Goal: Transaction & Acquisition: Purchase product/service

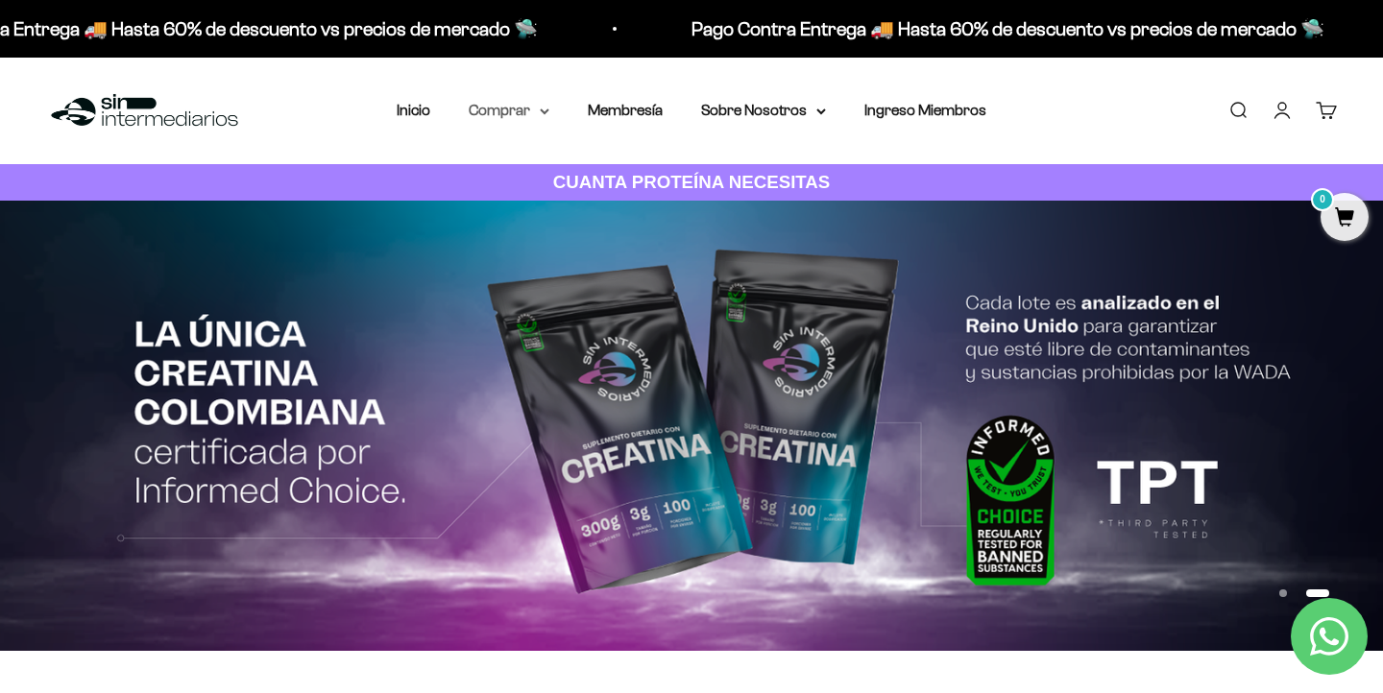
click at [537, 112] on summary "Comprar" at bounding box center [509, 110] width 81 height 25
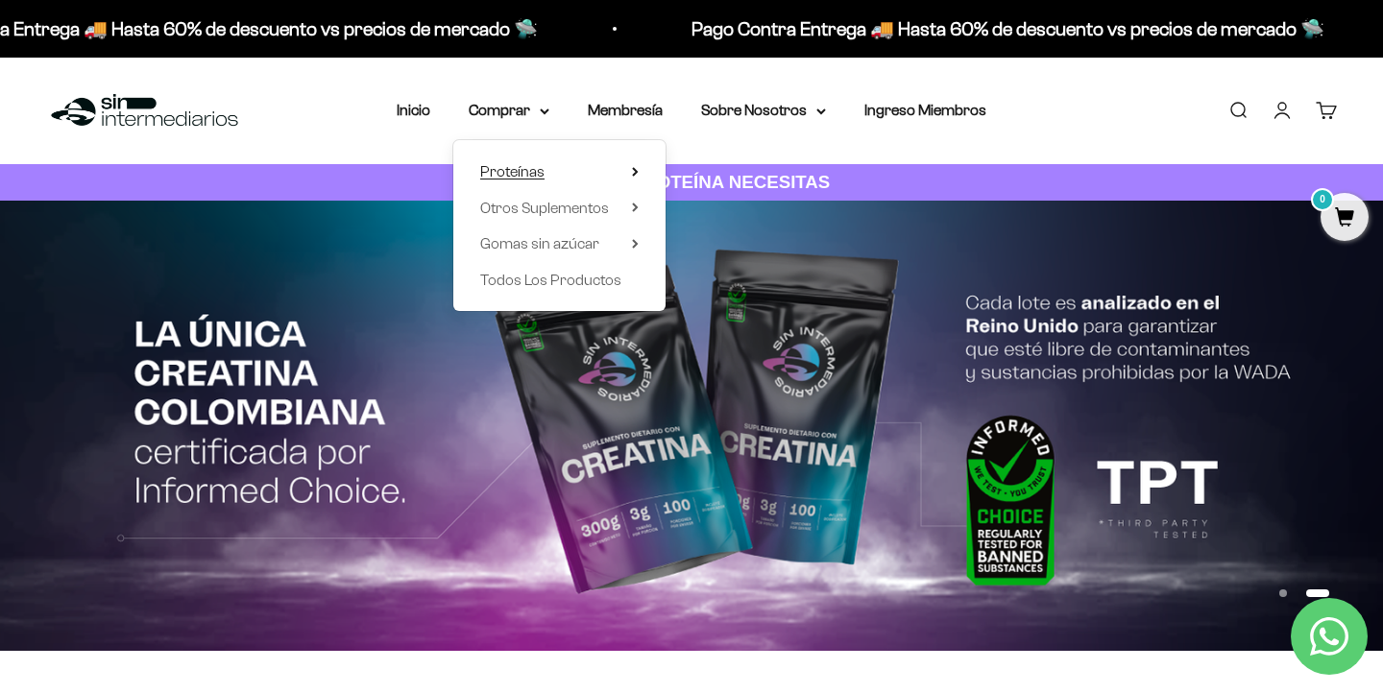
click at [543, 171] on span "Proteínas" at bounding box center [512, 171] width 64 height 16
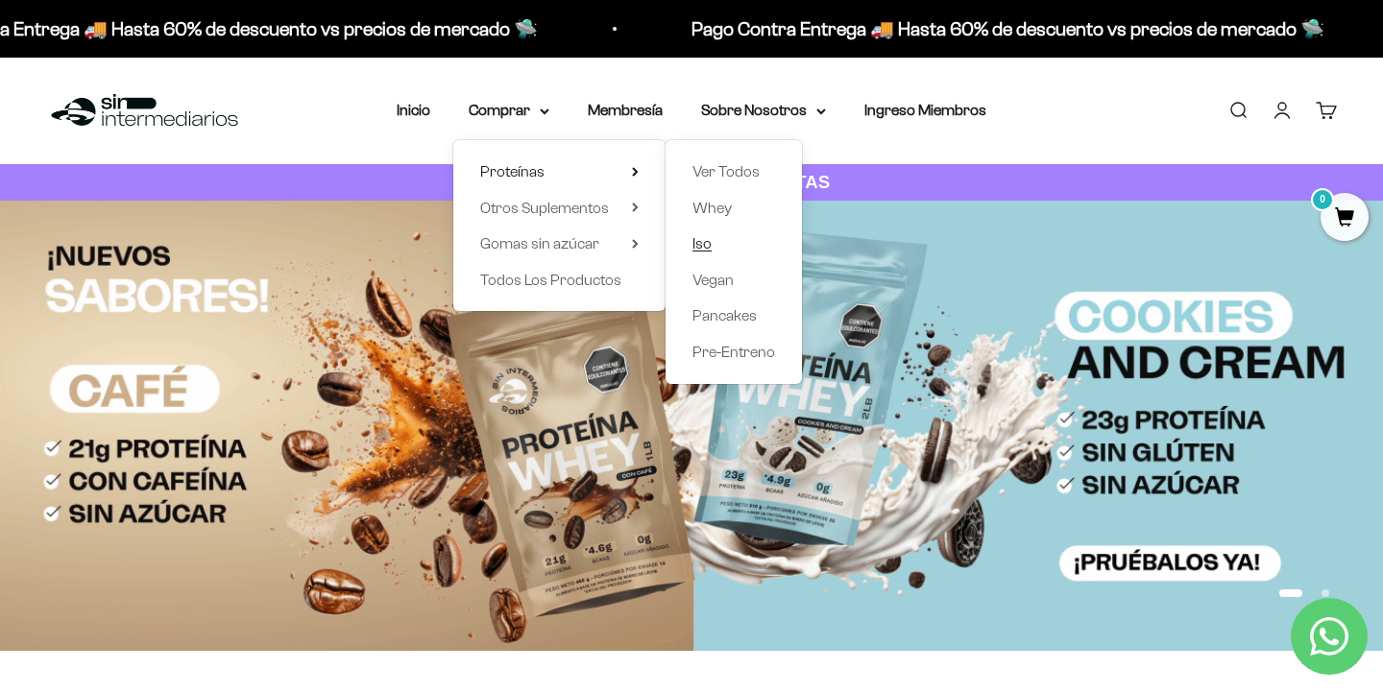
click at [706, 252] on span "Iso" at bounding box center [701, 243] width 19 height 25
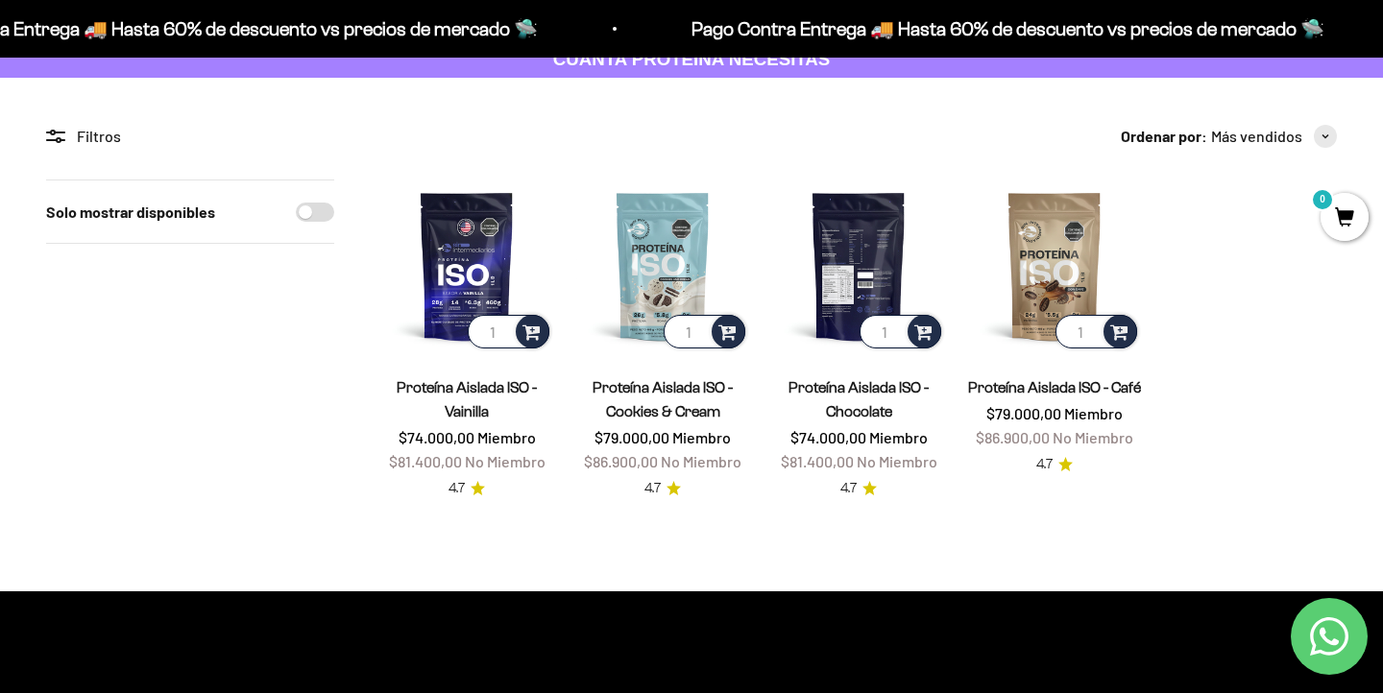
scroll to position [145, 0]
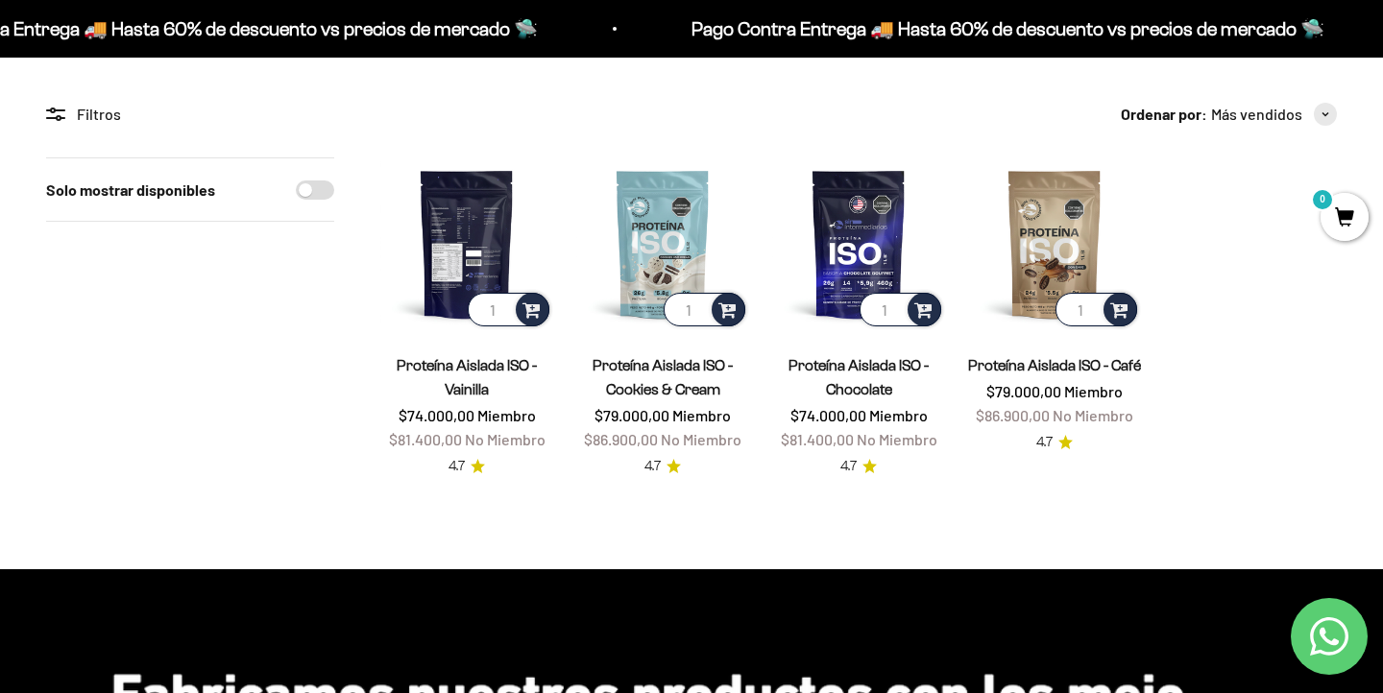
click at [469, 263] on img at bounding box center [466, 243] width 173 height 173
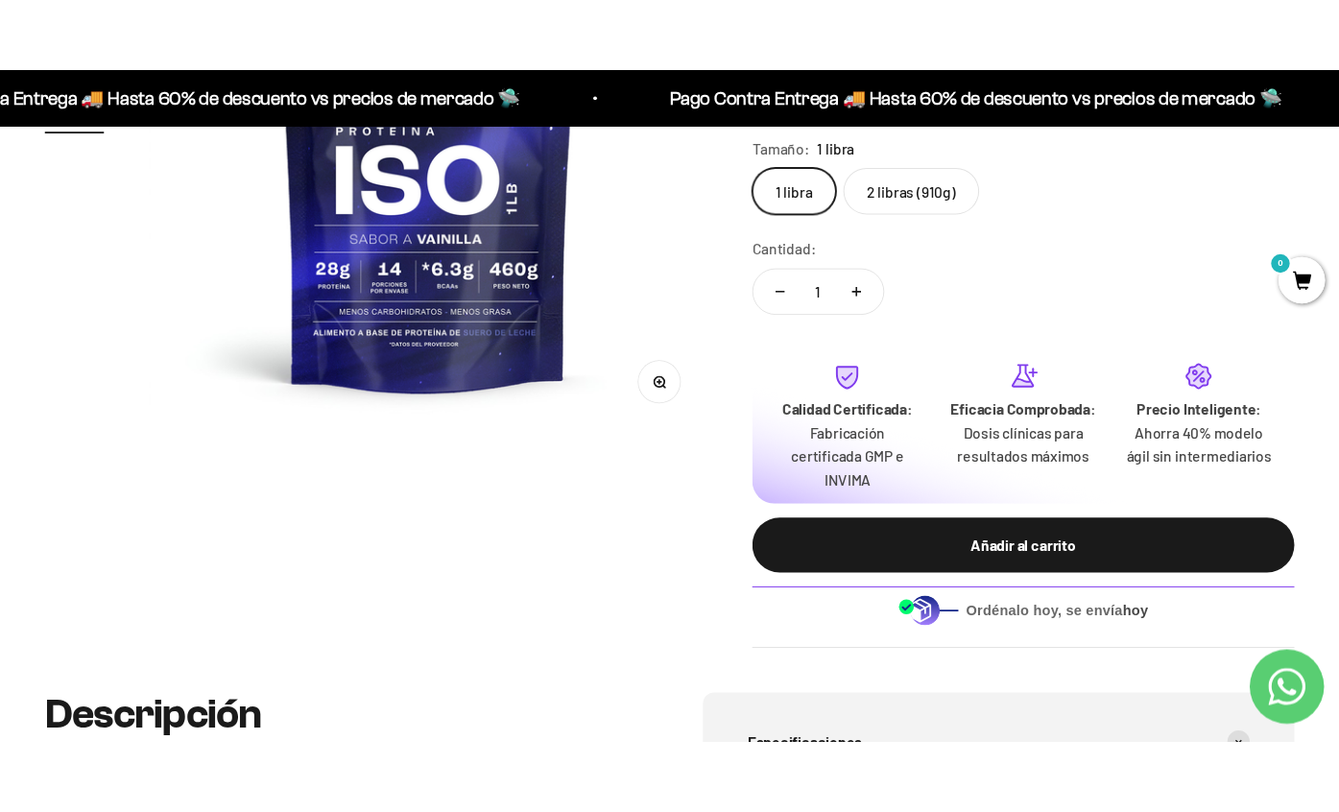
scroll to position [0, 1694]
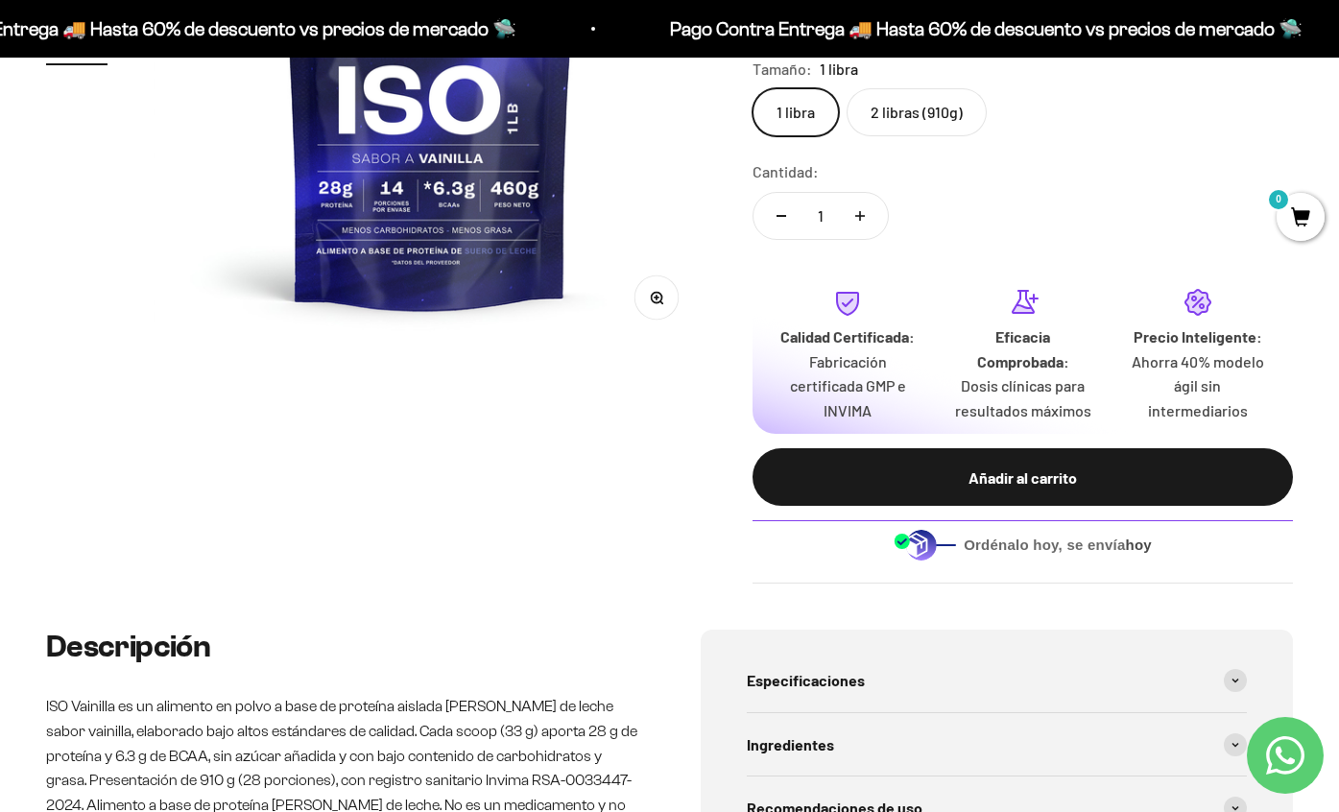
click at [911, 112] on label "2 libras (910g)" at bounding box center [917, 112] width 140 height 48
click at [753, 88] on input "2 libras (910g)" at bounding box center [752, 87] width 1 height 1
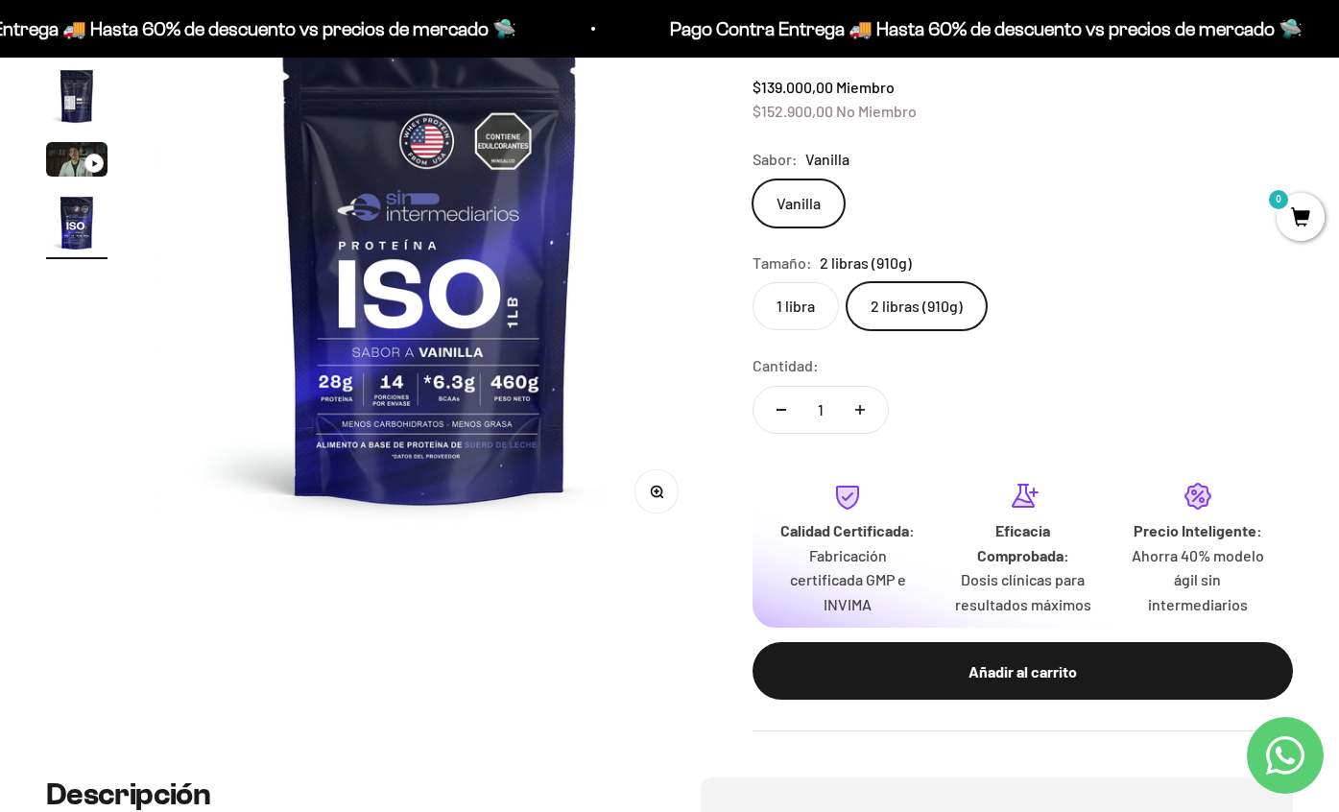
scroll to position [250, 0]
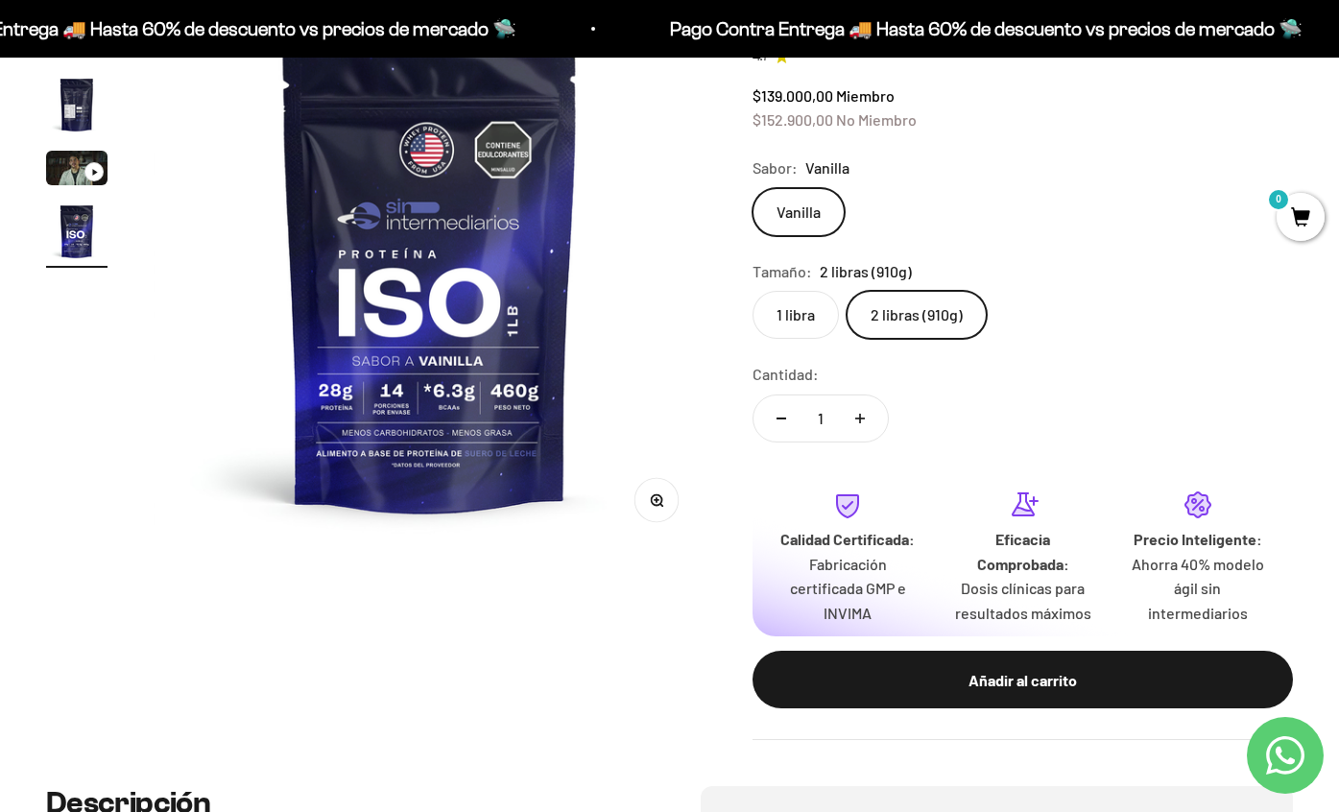
click at [778, 310] on label "1 libra" at bounding box center [796, 315] width 86 height 48
click at [753, 291] on input "1 libra" at bounding box center [752, 290] width 1 height 1
click at [906, 299] on label "2 libras (910g)" at bounding box center [917, 315] width 140 height 48
click at [753, 291] on input "2 libras (910g)" at bounding box center [752, 290] width 1 height 1
click at [814, 311] on label "1 libra" at bounding box center [796, 315] width 86 height 48
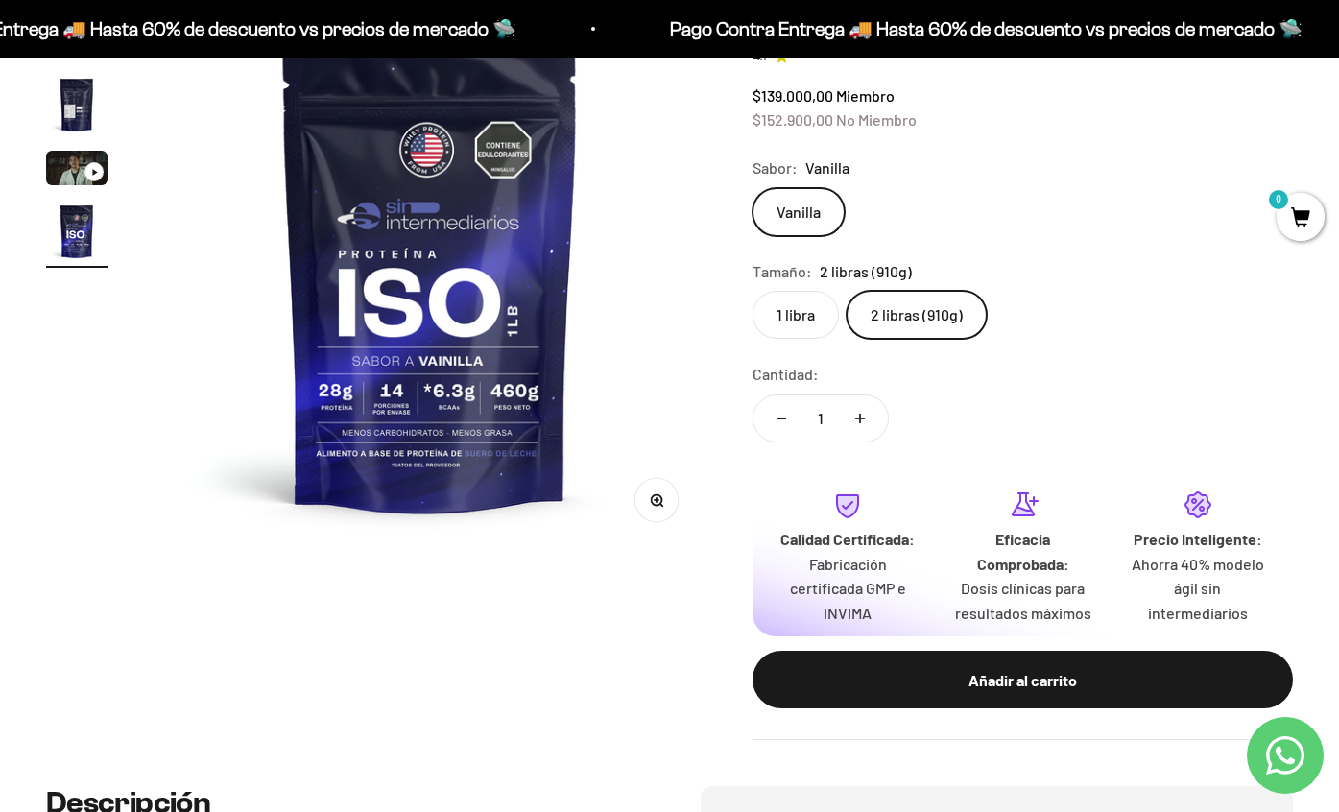
click at [753, 291] on input "1 libra" at bounding box center [752, 290] width 1 height 1
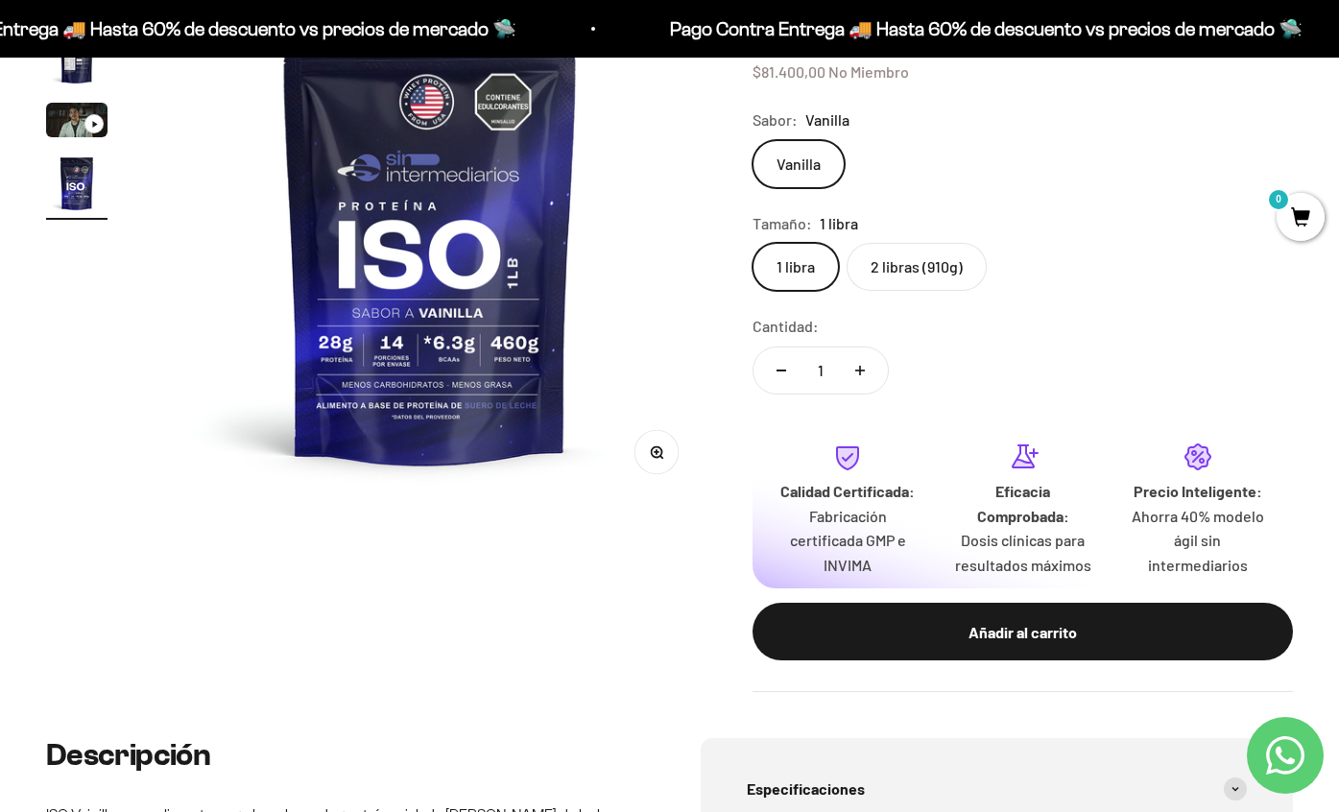
scroll to position [299, 0]
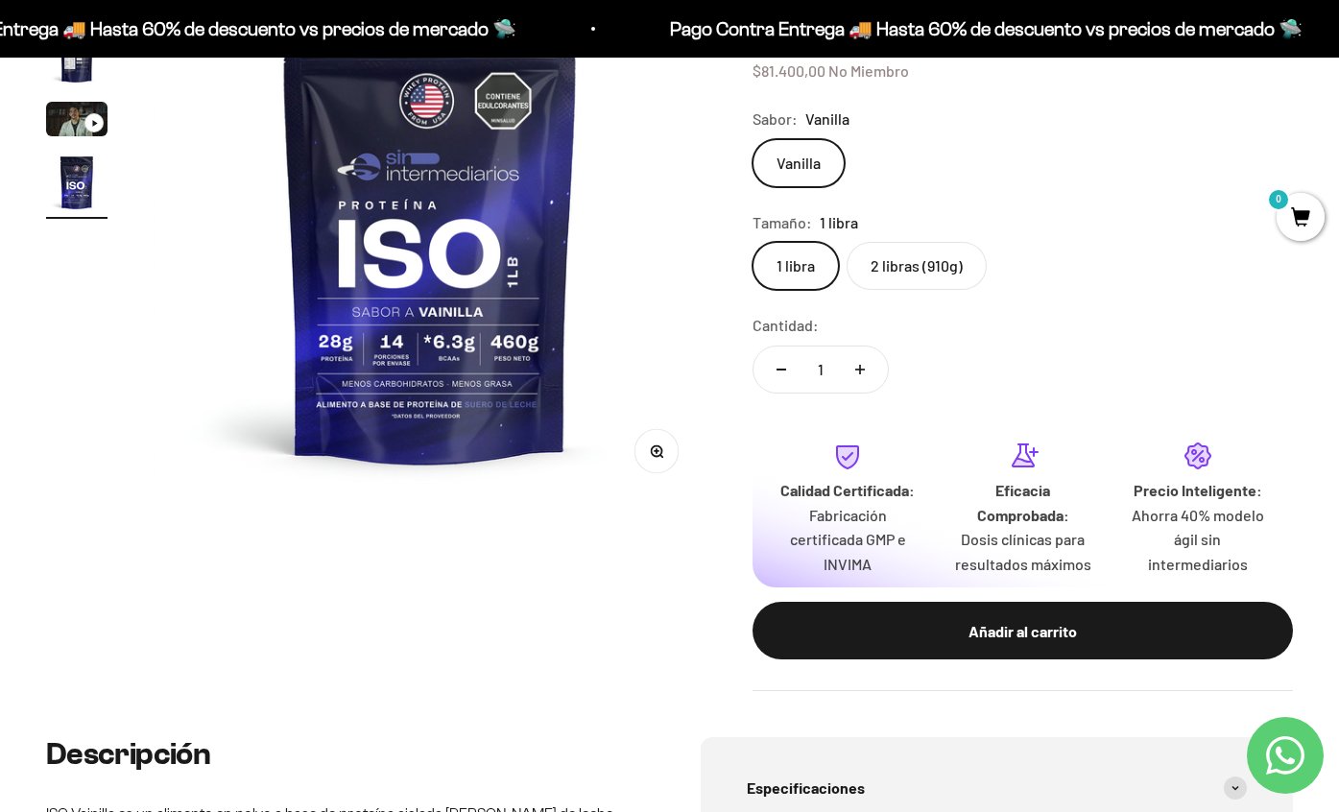
click at [815, 152] on label "Vanilla" at bounding box center [799, 163] width 92 height 48
click at [753, 139] on input "Vanilla" at bounding box center [752, 138] width 1 height 1
click at [910, 231] on div "Tamaño: 1 libra" at bounding box center [1023, 222] width 541 height 25
click at [910, 277] on label "2 libras (910g)" at bounding box center [917, 266] width 140 height 48
click at [753, 242] on input "2 libras (910g)" at bounding box center [752, 241] width 1 height 1
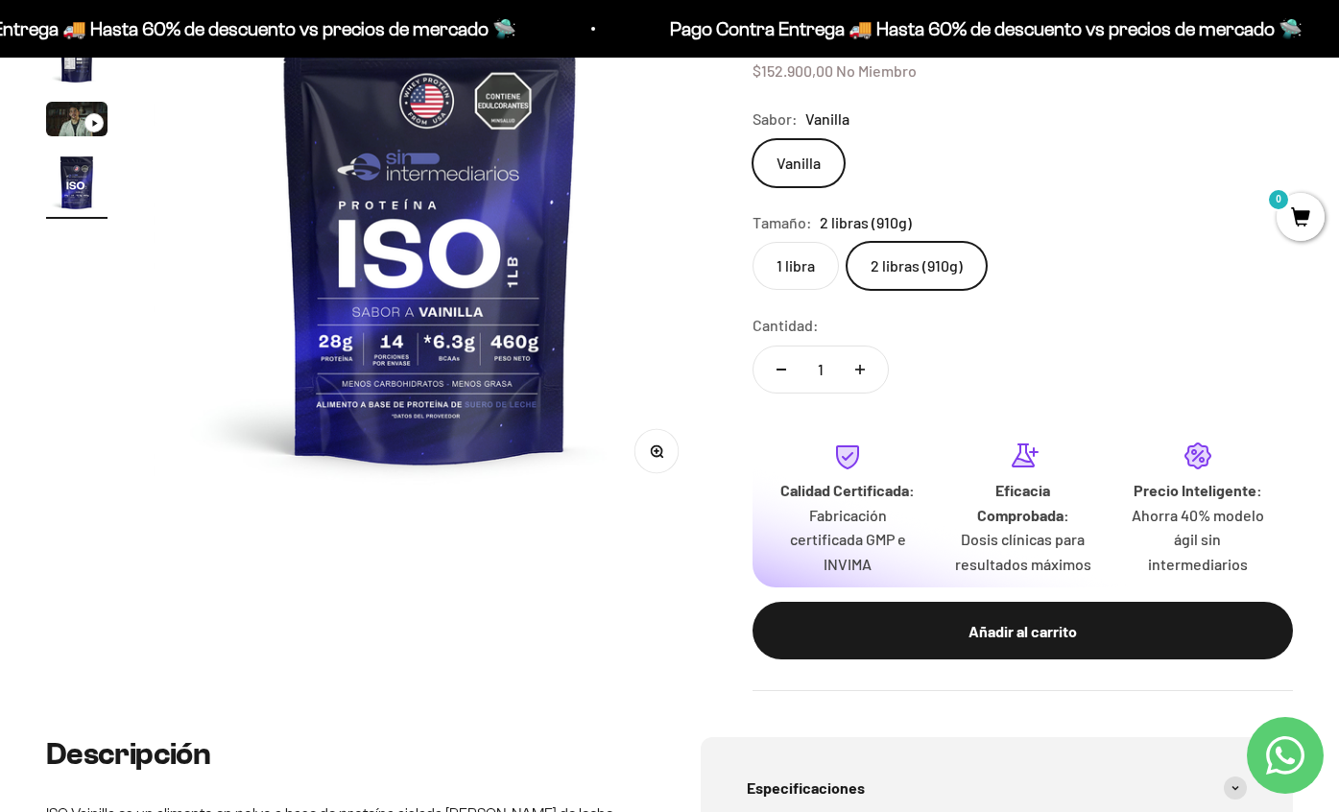
click at [776, 253] on label "1 libra" at bounding box center [796, 266] width 86 height 48
click at [753, 242] on input "1 libra" at bounding box center [752, 241] width 1 height 1
click at [917, 253] on label "2 libras (910g)" at bounding box center [917, 266] width 140 height 48
click at [753, 242] on input "2 libras (910g)" at bounding box center [752, 241] width 1 height 1
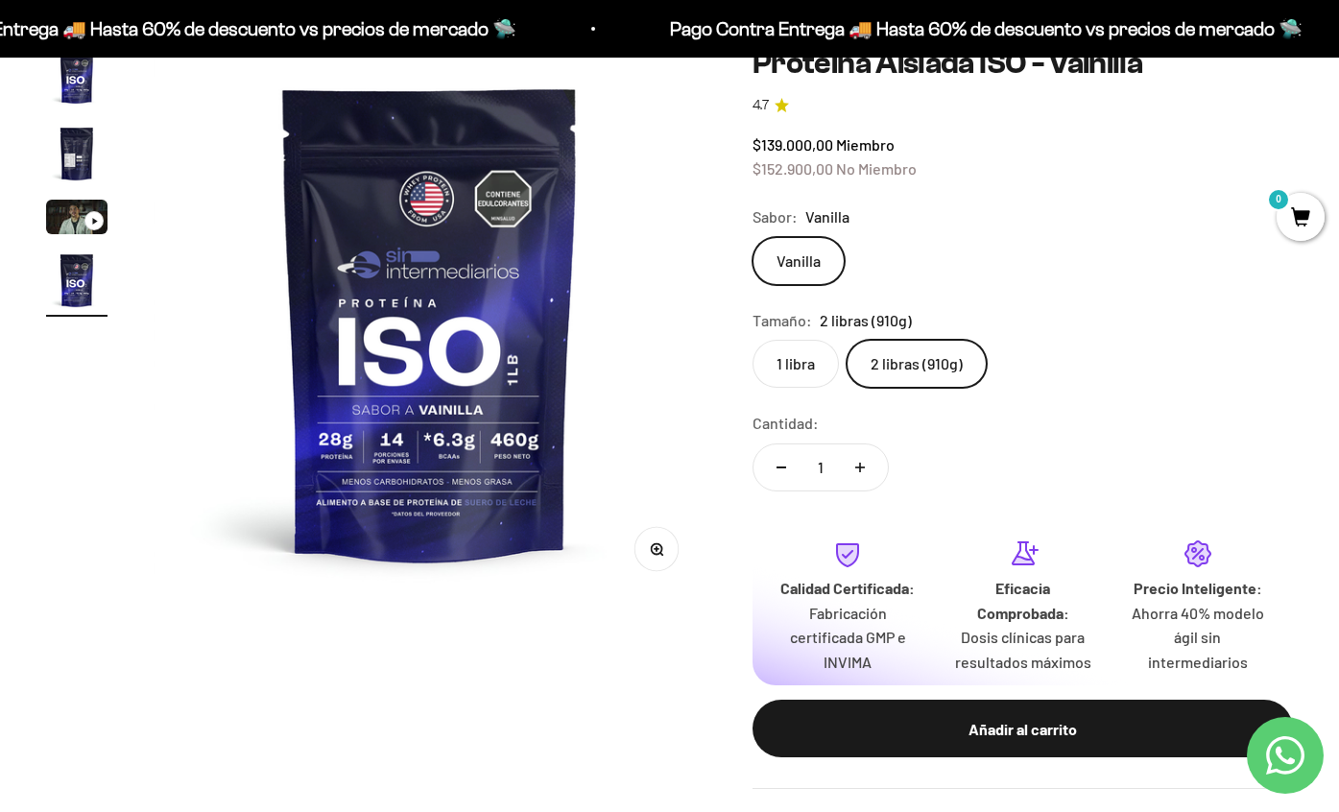
scroll to position [187, 0]
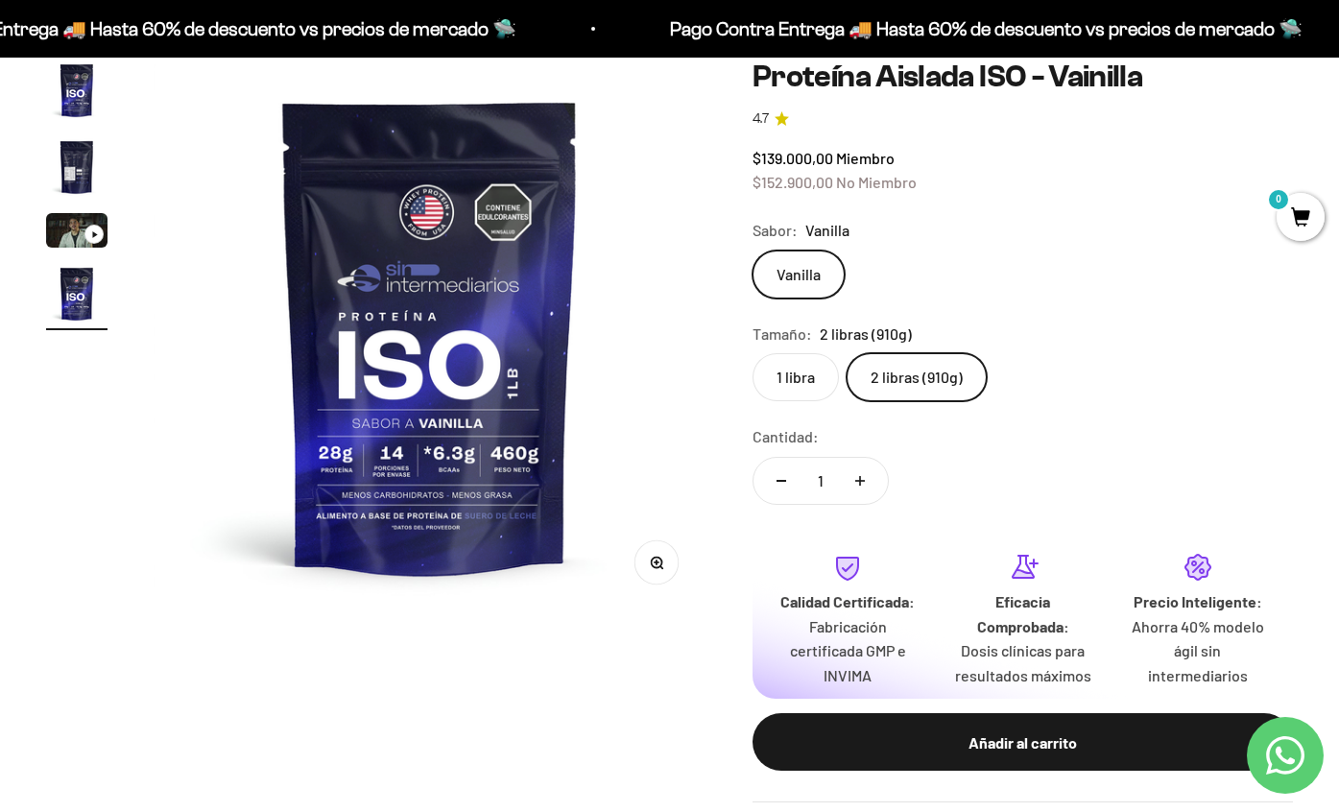
click at [787, 381] on label "1 libra" at bounding box center [796, 377] width 86 height 48
click at [753, 353] on input "1 libra" at bounding box center [752, 352] width 1 height 1
click at [940, 374] on label "2 libras (910g)" at bounding box center [917, 377] width 140 height 48
click at [753, 353] on input "2 libras (910g)" at bounding box center [752, 352] width 1 height 1
click at [806, 371] on label "1 libra" at bounding box center [796, 377] width 86 height 48
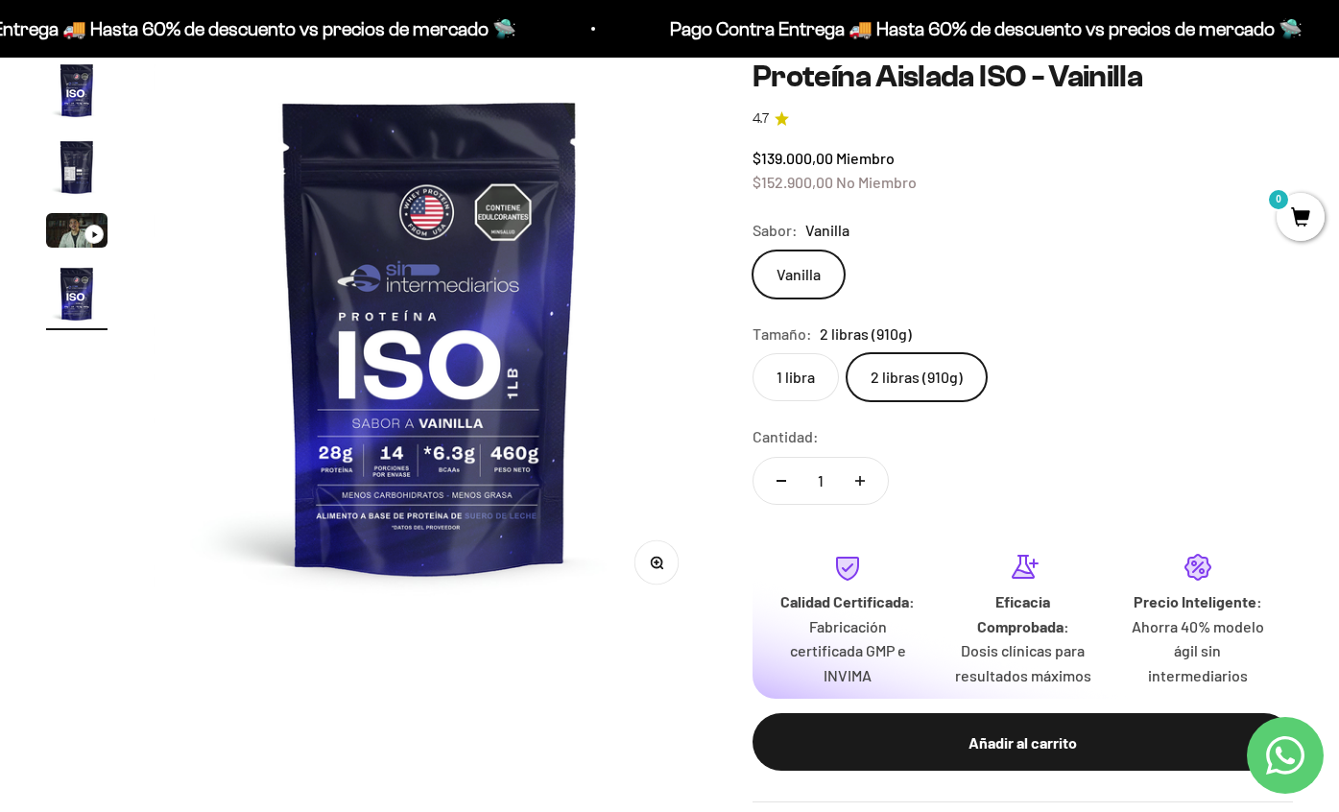
click at [753, 353] on input "1 libra" at bounding box center [752, 352] width 1 height 1
click at [920, 378] on label "2 libras (910g)" at bounding box center [917, 377] width 140 height 48
click at [753, 353] on input "2 libras (910g)" at bounding box center [752, 352] width 1 height 1
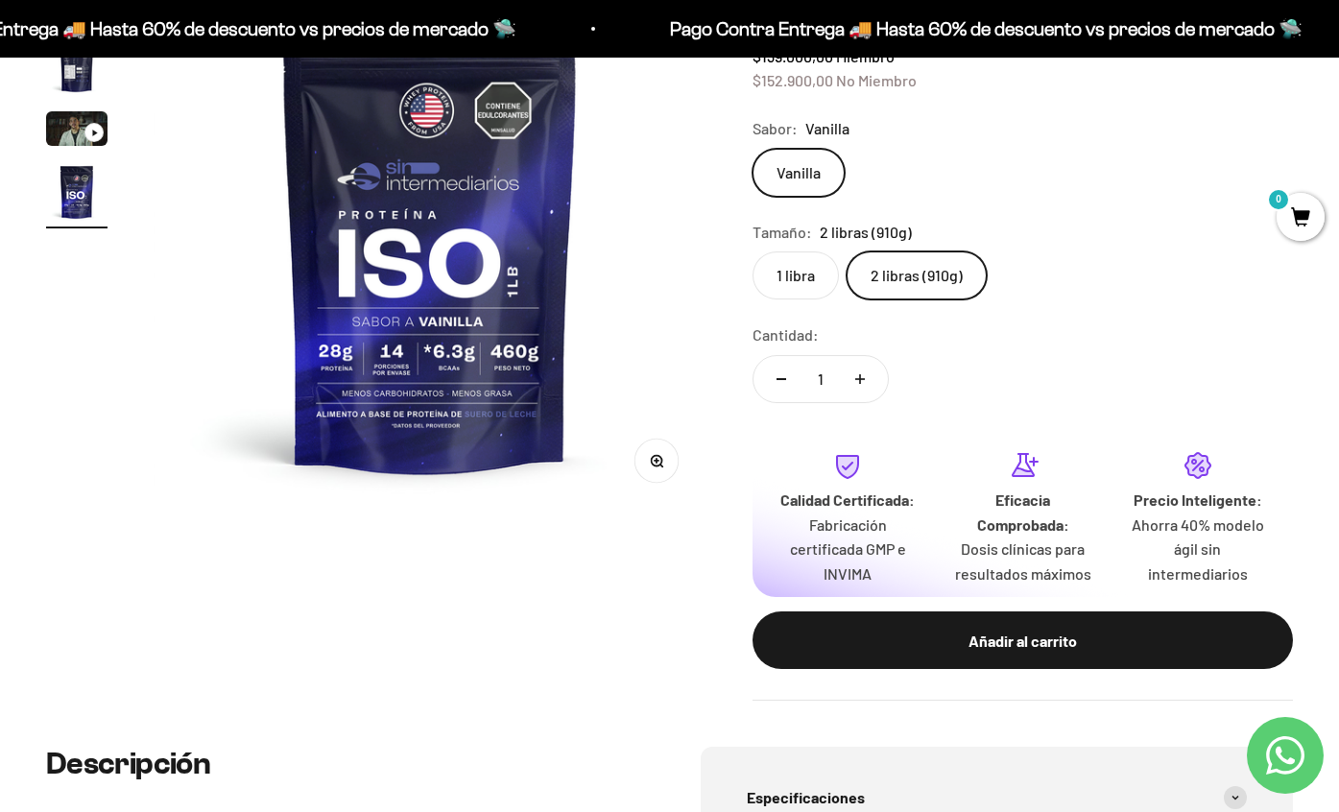
scroll to position [297, 0]
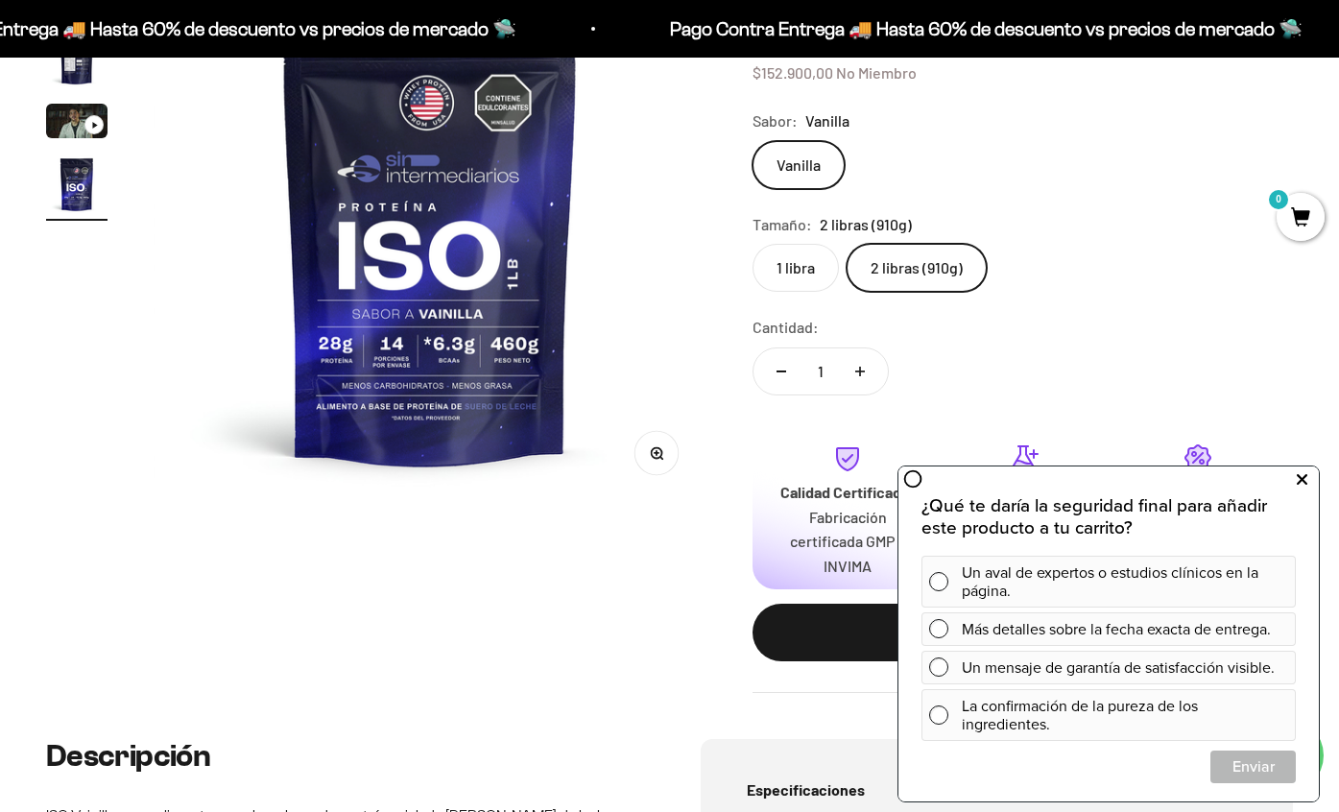
click at [1297, 476] on icon at bounding box center [1302, 480] width 11 height 25
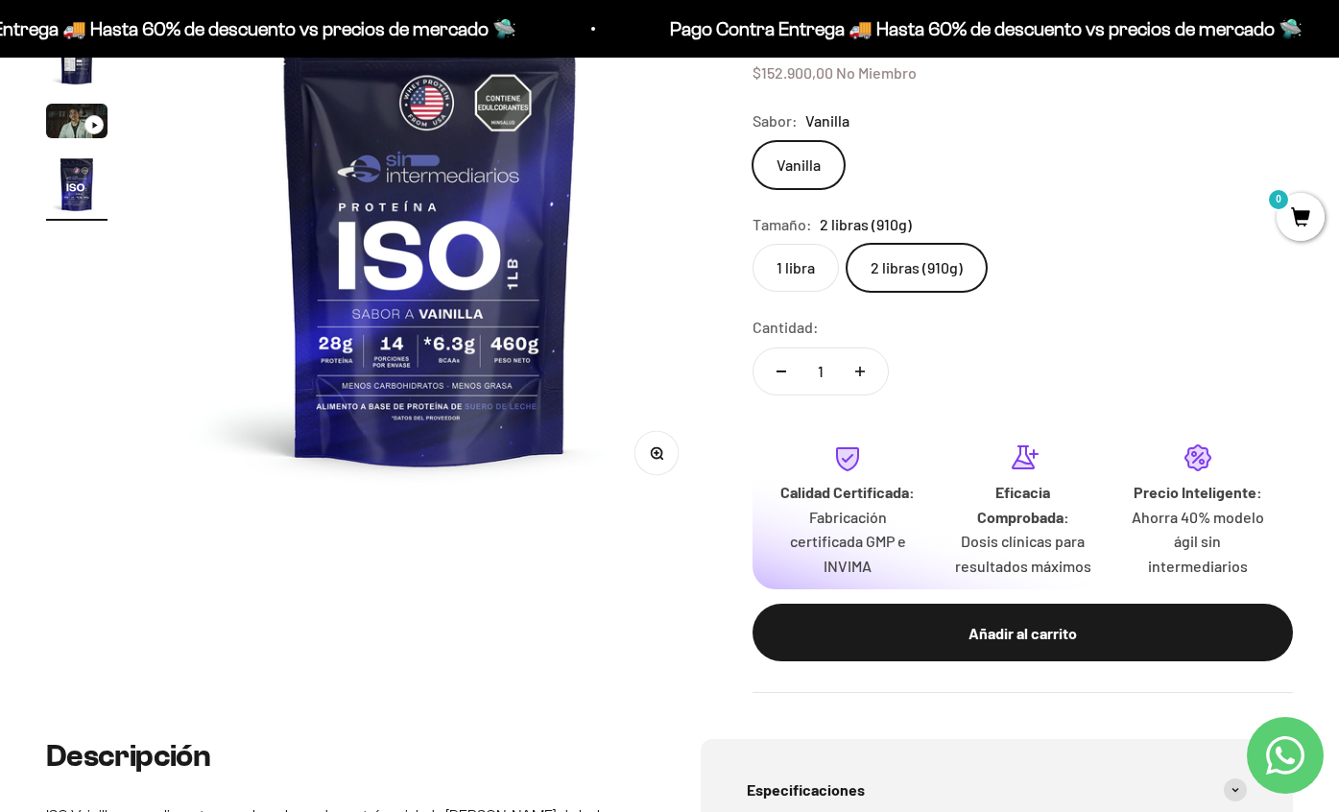
click at [771, 247] on label "1 libra" at bounding box center [796, 268] width 86 height 48
click at [753, 244] on input "1 libra" at bounding box center [752, 243] width 1 height 1
click at [885, 242] on fieldset "Tamaño: 1 libra 1 libra 2 libras (910g)" at bounding box center [1023, 252] width 541 height 81
click at [888, 264] on label "2 libras (910g)" at bounding box center [917, 268] width 140 height 48
click at [753, 244] on input "2 libras (910g)" at bounding box center [752, 243] width 1 height 1
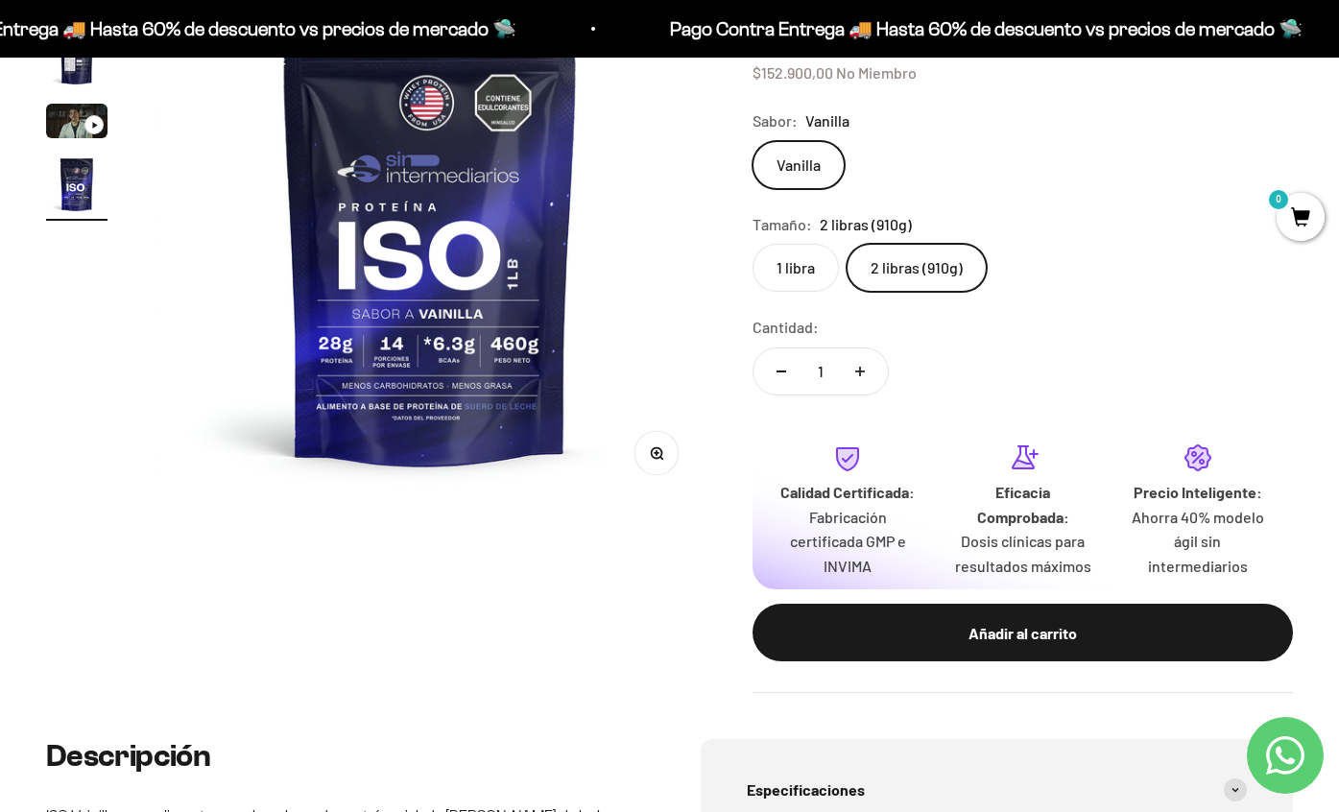
click at [798, 274] on label "1 libra" at bounding box center [796, 268] width 86 height 48
click at [753, 244] on input "1 libra" at bounding box center [752, 243] width 1 height 1
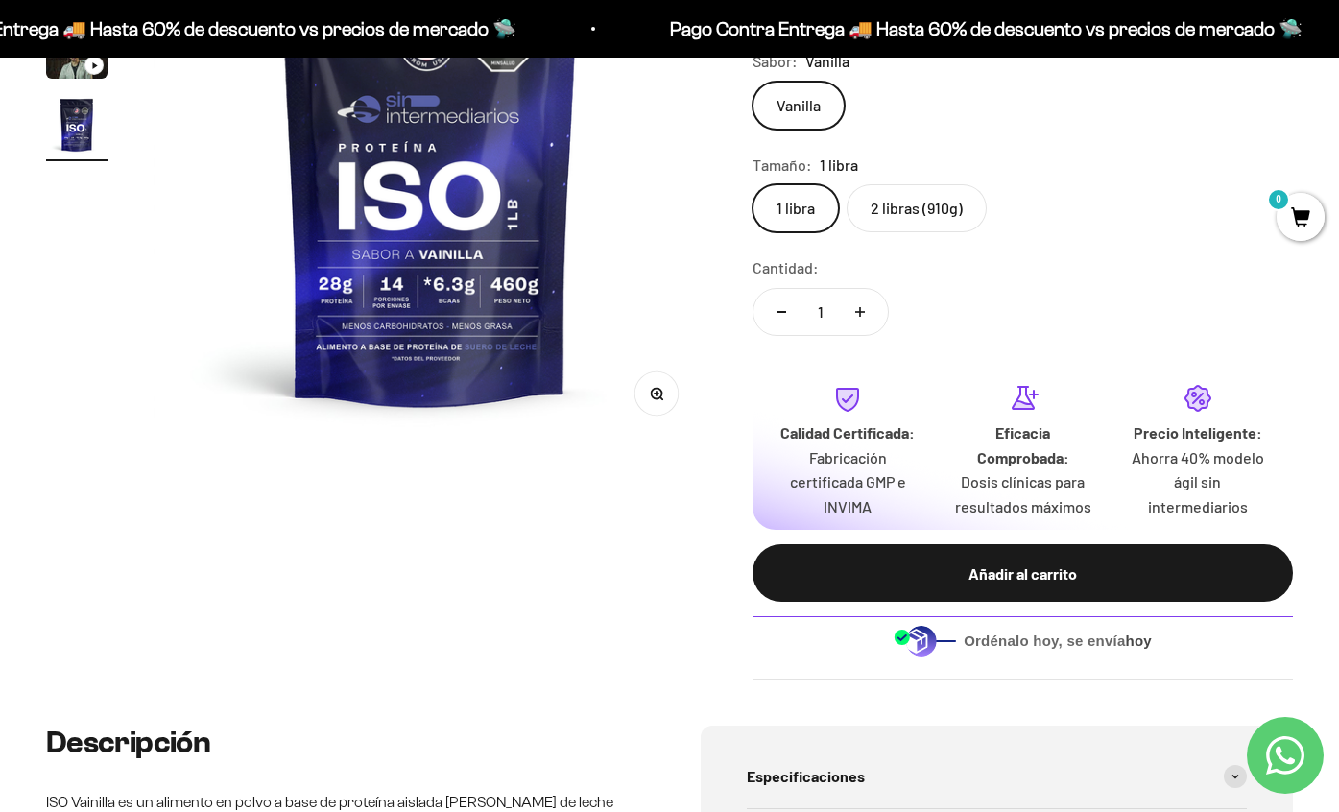
scroll to position [374, 0]
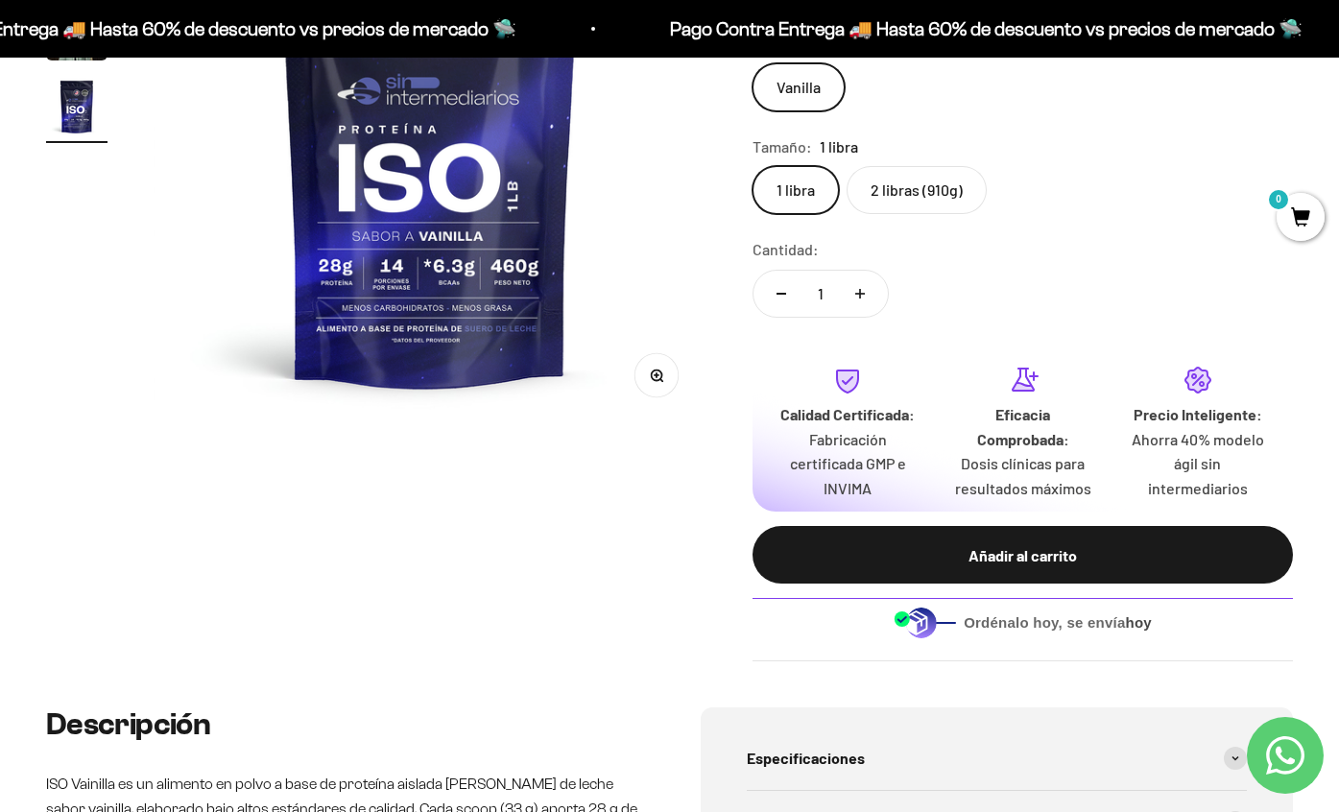
click at [900, 183] on label "2 libras (910g)" at bounding box center [917, 190] width 140 height 48
click at [753, 166] on input "2 libras (910g)" at bounding box center [752, 165] width 1 height 1
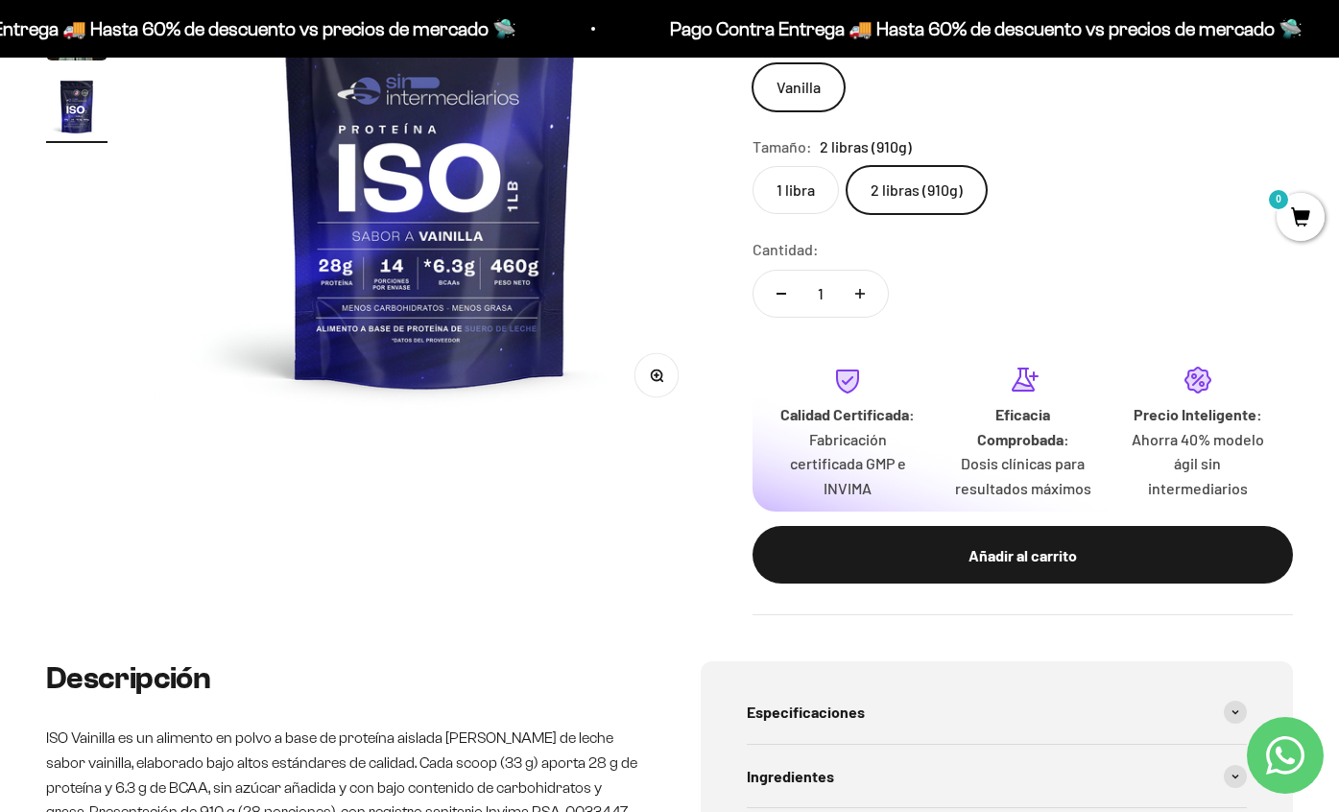
click at [792, 188] on label "1 libra" at bounding box center [796, 190] width 86 height 48
click at [753, 166] on input "1 libra" at bounding box center [752, 165] width 1 height 1
click at [886, 194] on label "2 libras (910g)" at bounding box center [917, 190] width 140 height 48
click at [753, 166] on input "2 libras (910g)" at bounding box center [752, 165] width 1 height 1
click at [801, 181] on label "1 libra" at bounding box center [796, 190] width 86 height 48
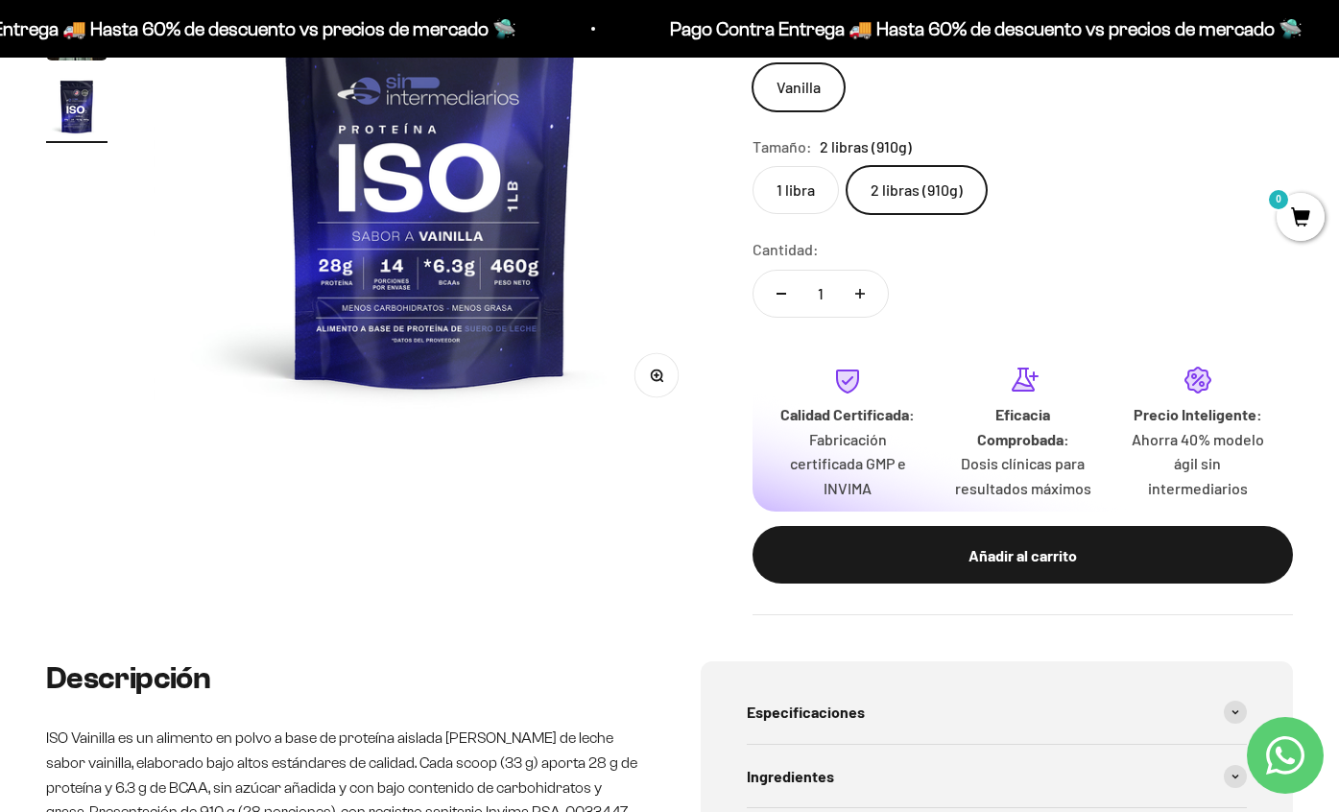
click at [753, 166] on input "1 libra" at bounding box center [752, 165] width 1 height 1
click at [910, 184] on label "2 libras (910g)" at bounding box center [917, 190] width 140 height 48
click at [753, 166] on input "2 libras (910g)" at bounding box center [752, 165] width 1 height 1
click at [818, 191] on label "1 libra" at bounding box center [796, 190] width 86 height 48
click at [753, 166] on input "1 libra" at bounding box center [752, 165] width 1 height 1
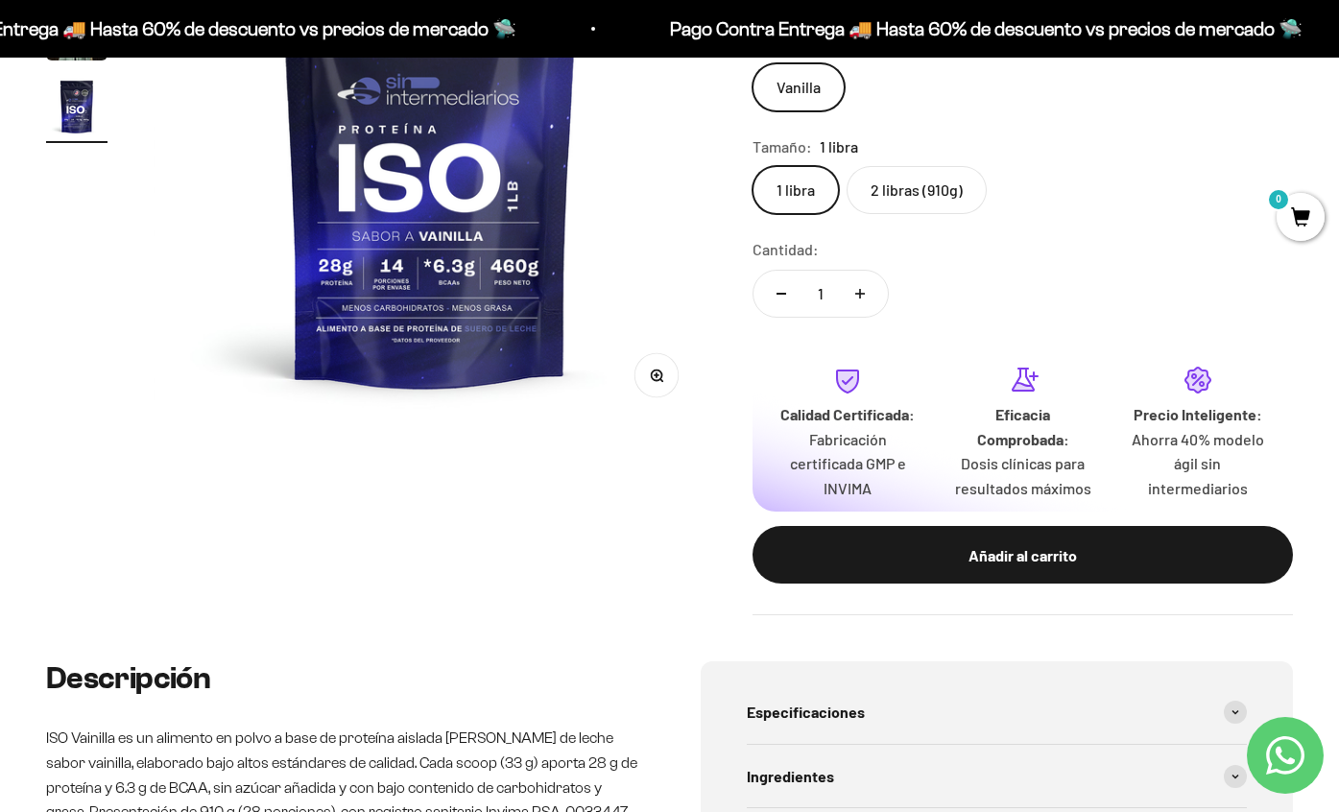
click at [902, 179] on label "2 libras (910g)" at bounding box center [917, 190] width 140 height 48
click at [753, 166] on input "2 libras (910g)" at bounding box center [752, 165] width 1 height 1
click at [792, 191] on label "1 libra" at bounding box center [796, 190] width 86 height 48
click at [753, 166] on input "1 libra" at bounding box center [752, 165] width 1 height 1
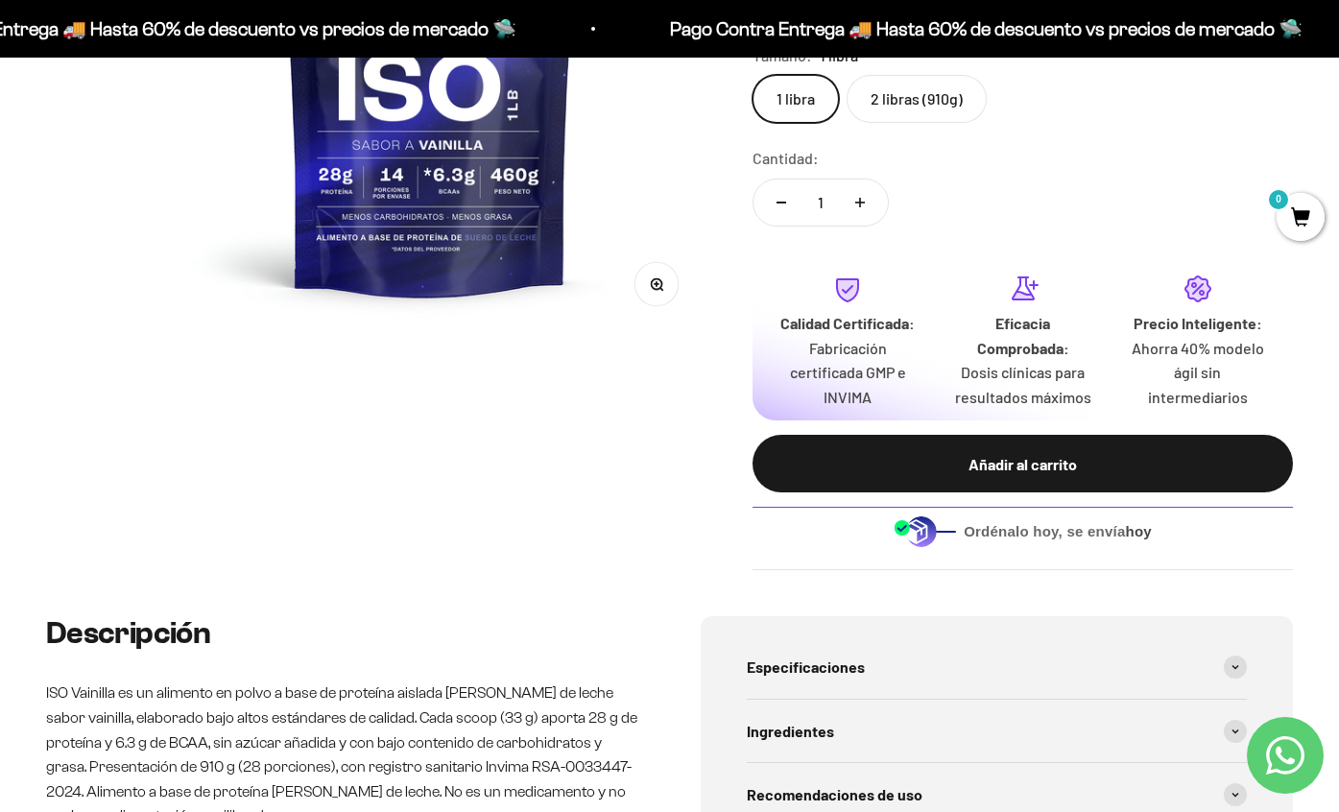
scroll to position [462, 0]
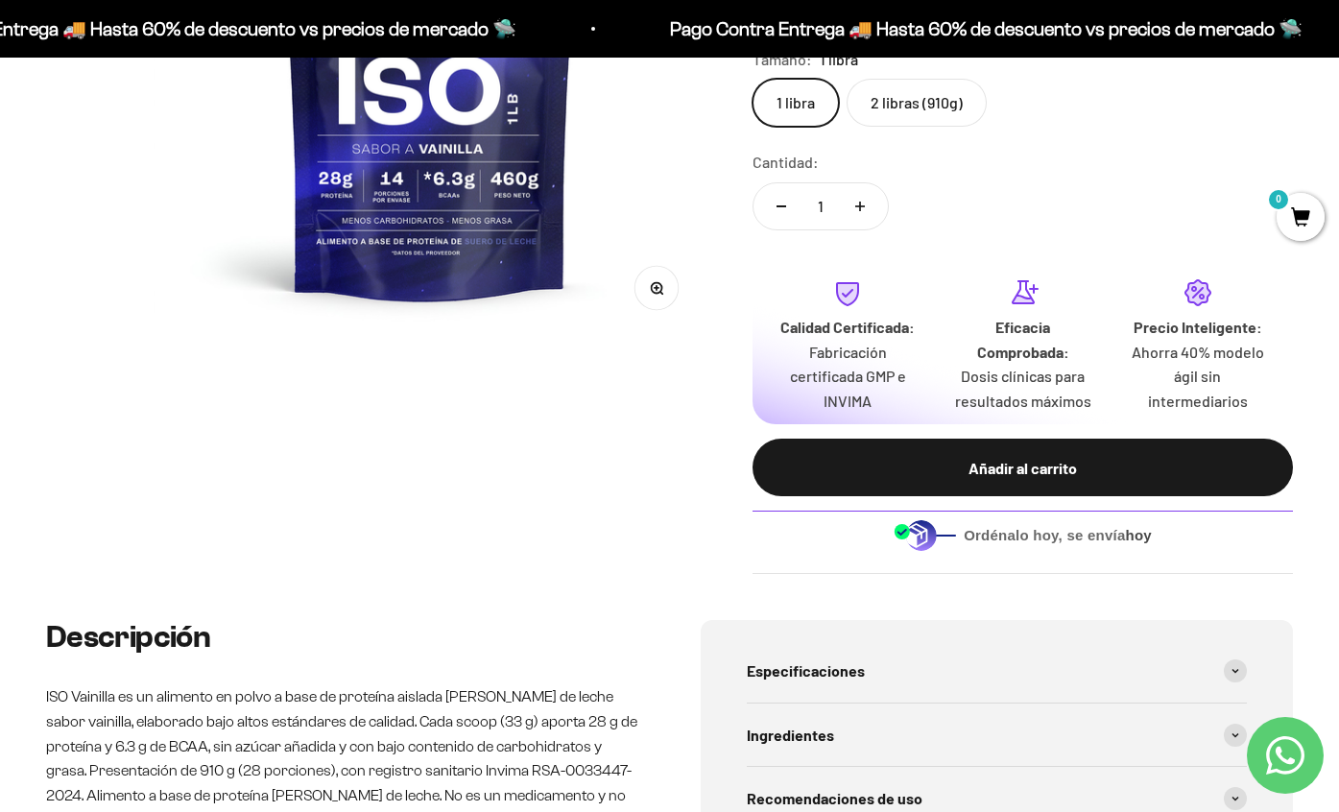
click at [928, 115] on label "2 libras (910g)" at bounding box center [917, 103] width 140 height 48
click at [753, 79] on input "2 libras (910g)" at bounding box center [752, 78] width 1 height 1
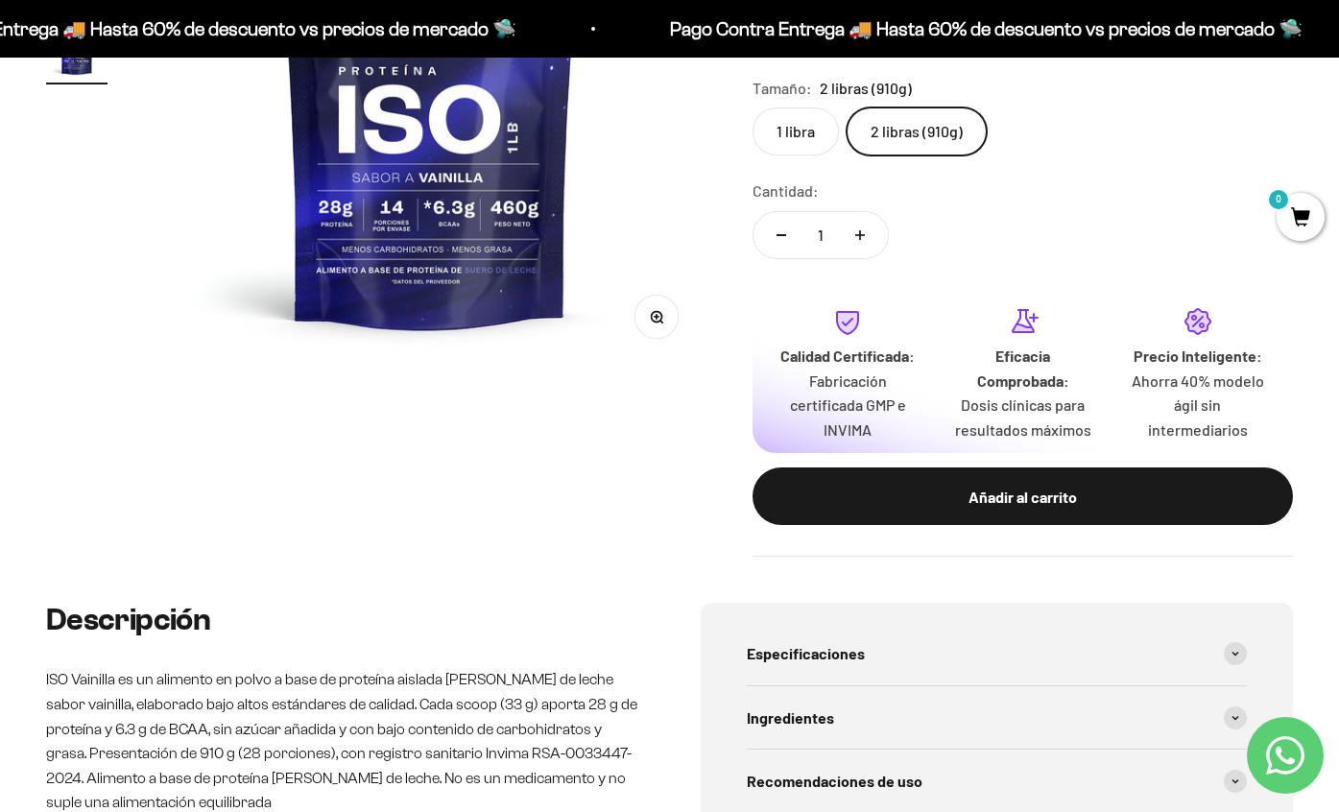
scroll to position [435, 0]
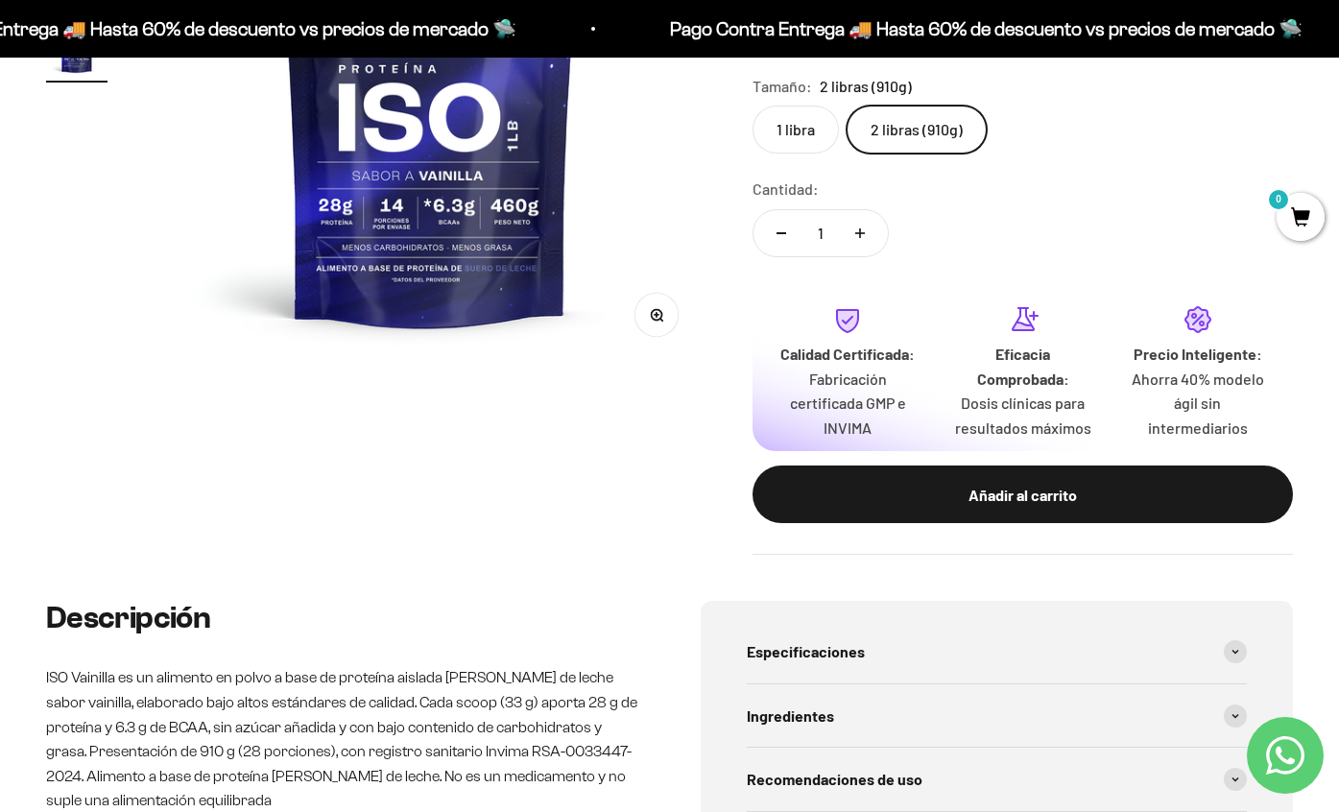
click at [809, 117] on label "1 libra" at bounding box center [796, 130] width 86 height 48
click at [753, 106] on input "1 libra" at bounding box center [752, 105] width 1 height 1
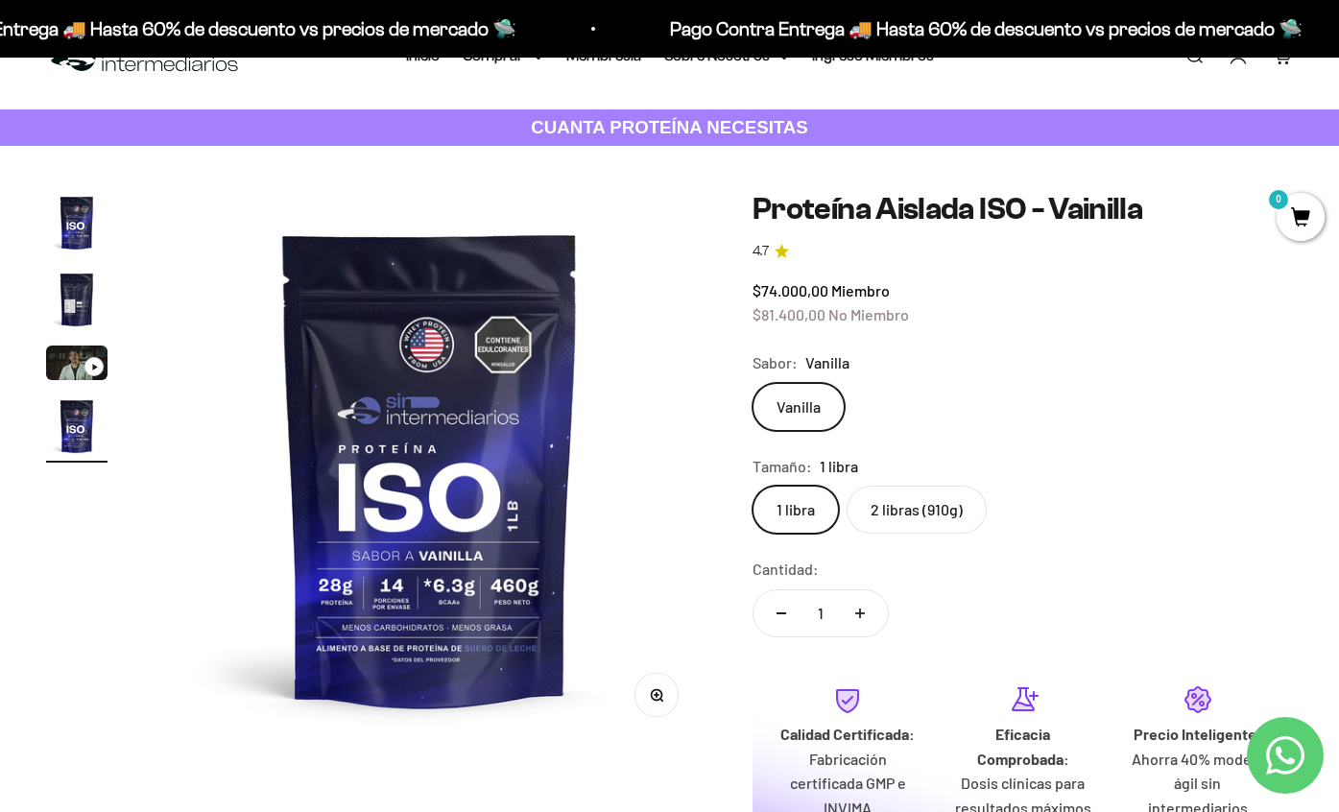
scroll to position [461, 0]
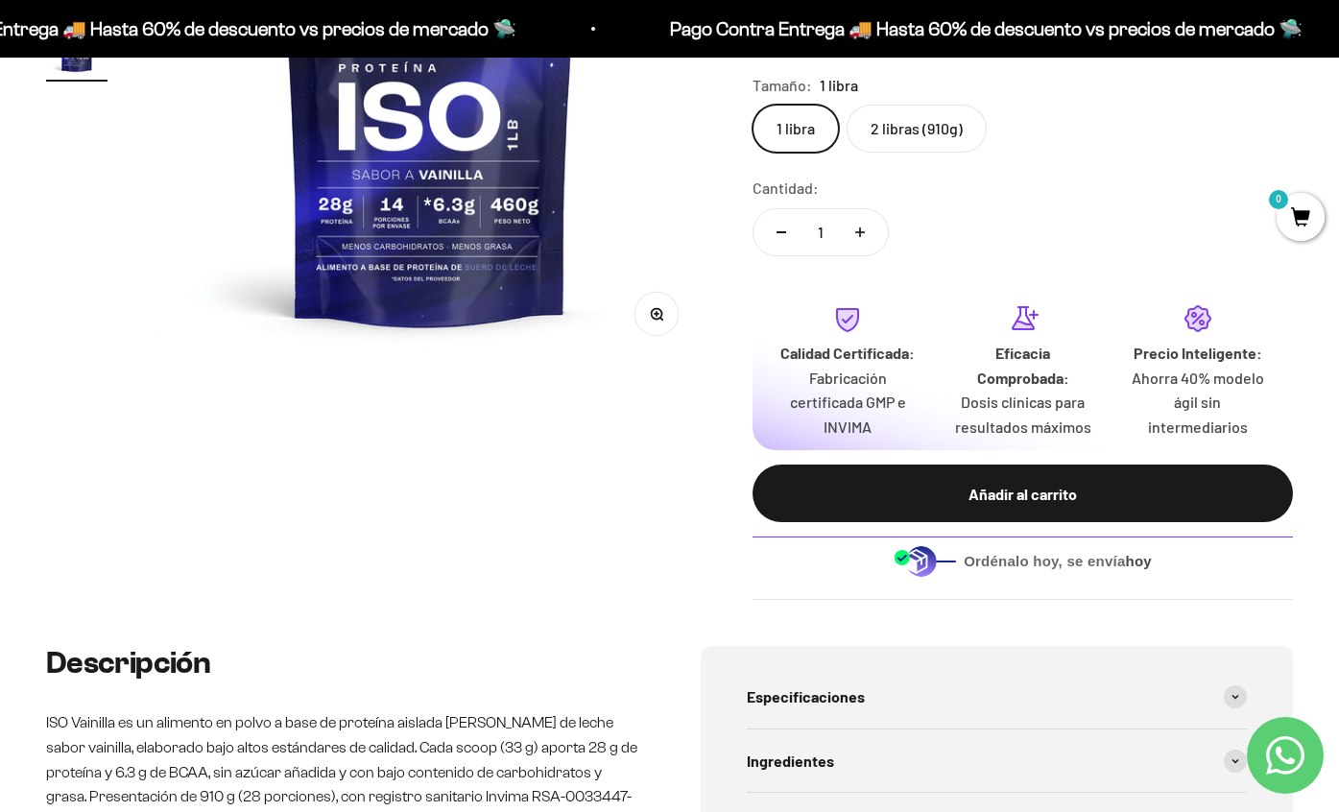
scroll to position [422, 0]
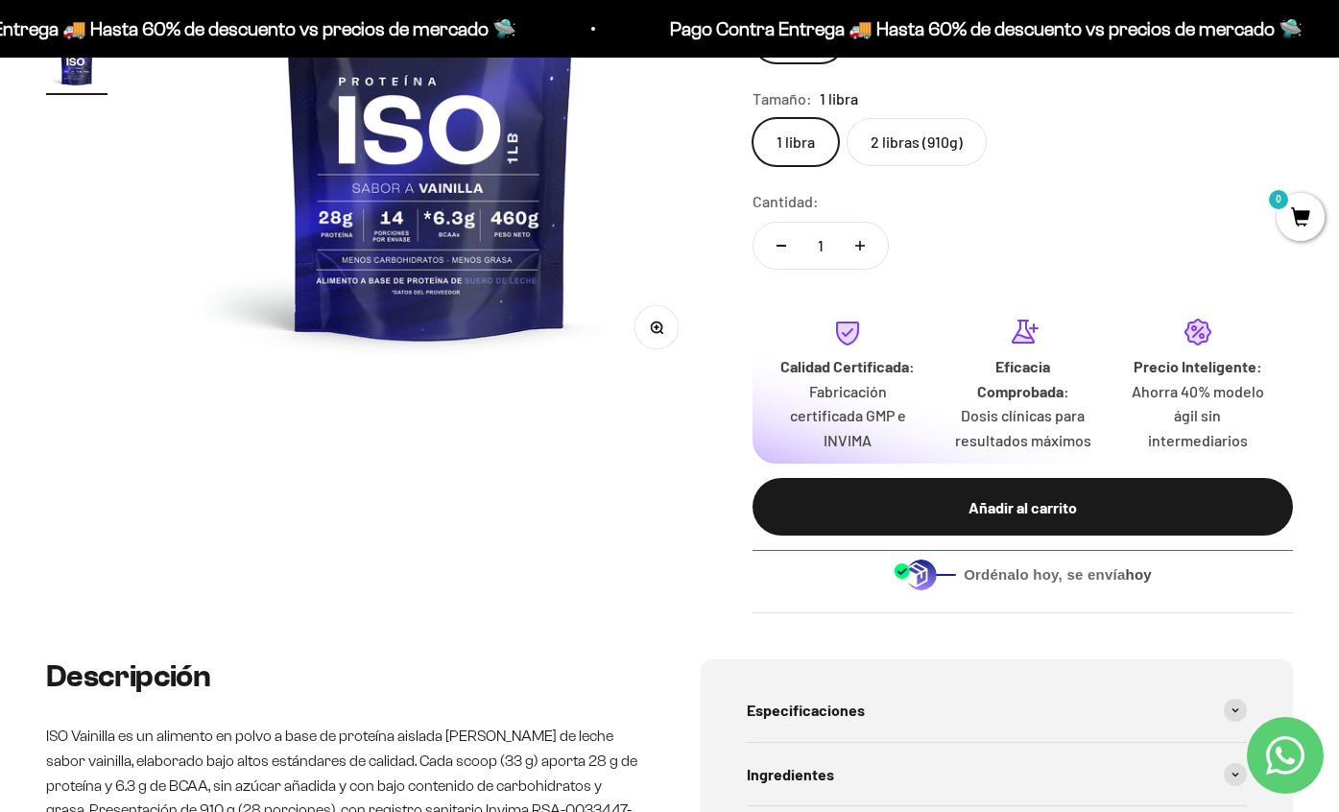
click at [898, 141] on label "2 libras (910g)" at bounding box center [917, 142] width 140 height 48
click at [753, 118] on input "2 libras (910g)" at bounding box center [752, 117] width 1 height 1
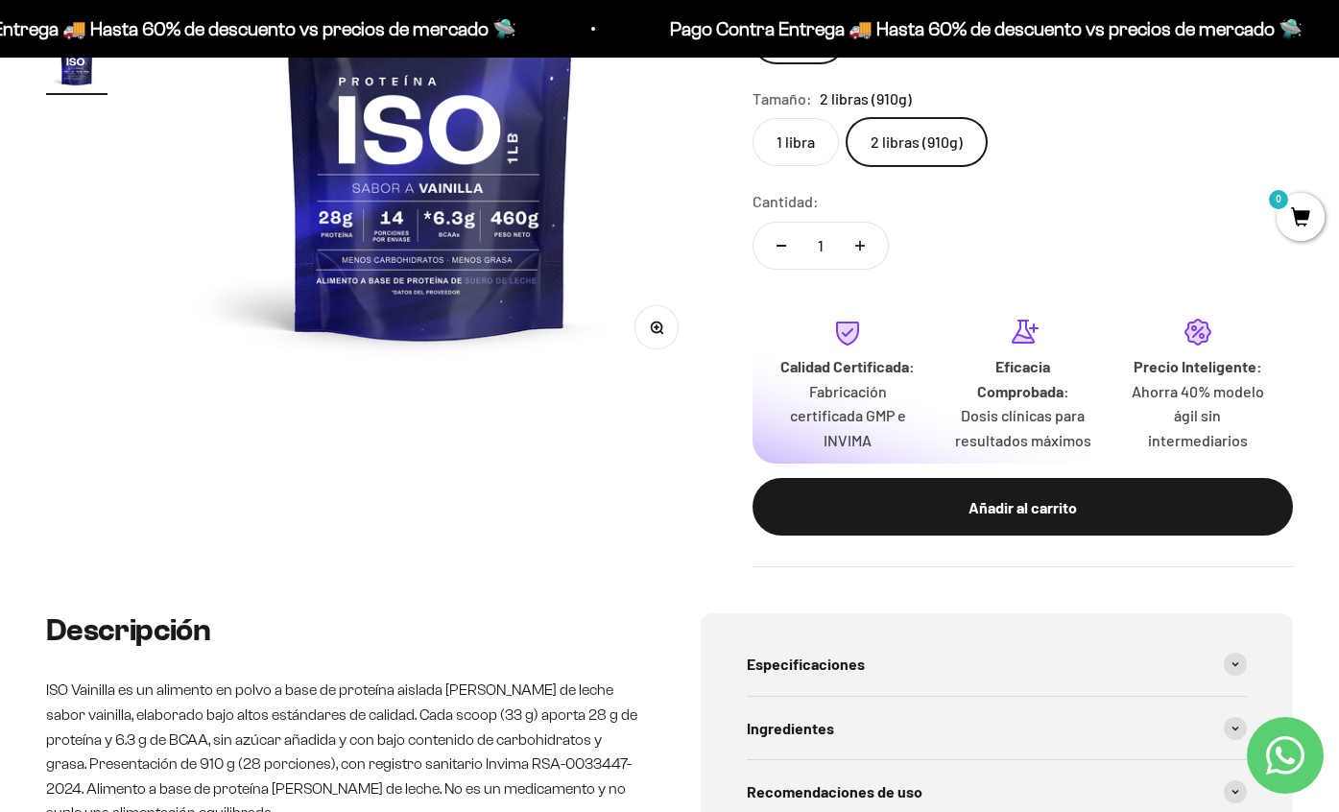
click at [814, 139] on label "1 libra" at bounding box center [796, 142] width 86 height 48
click at [753, 118] on input "1 libra" at bounding box center [752, 117] width 1 height 1
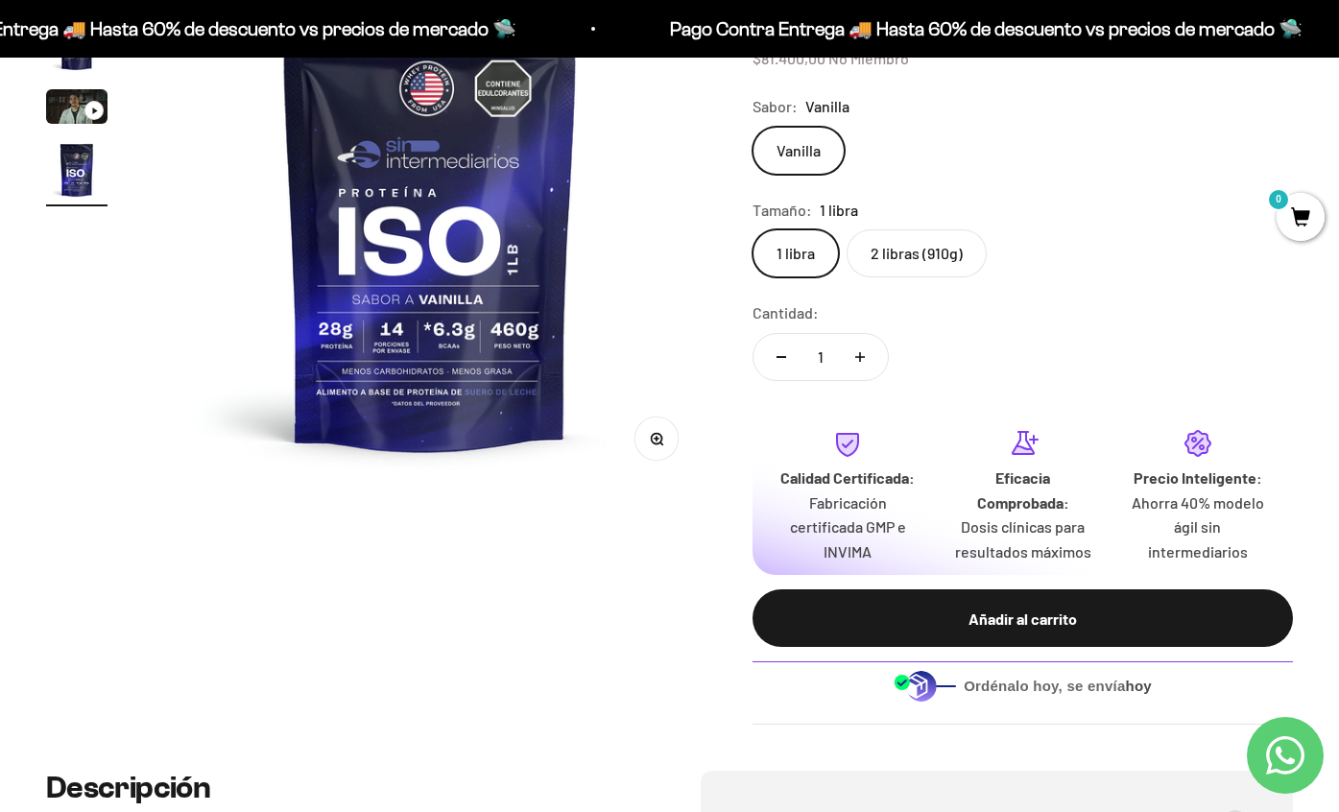
scroll to position [308, 0]
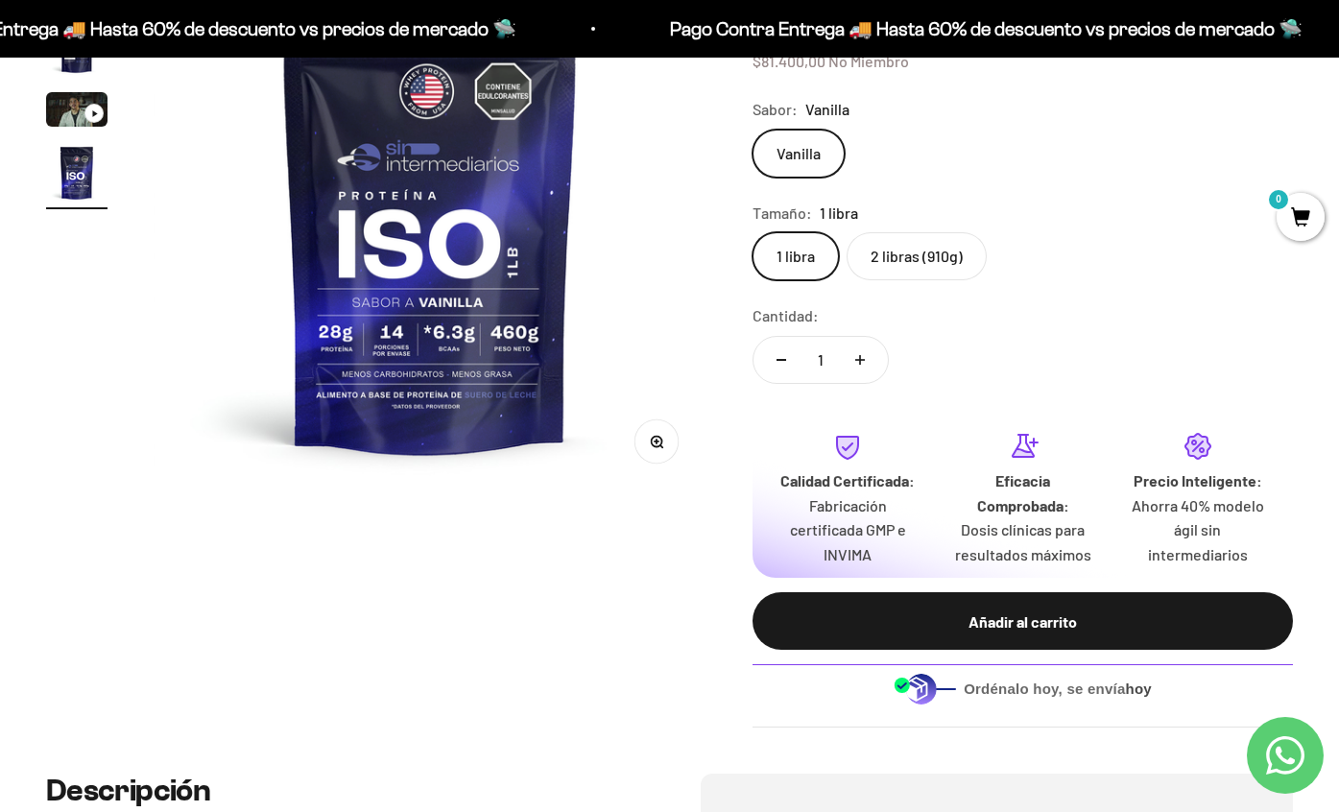
click at [889, 251] on label "2 libras (910g)" at bounding box center [917, 256] width 140 height 48
click at [753, 232] on input "2 libras (910g)" at bounding box center [752, 231] width 1 height 1
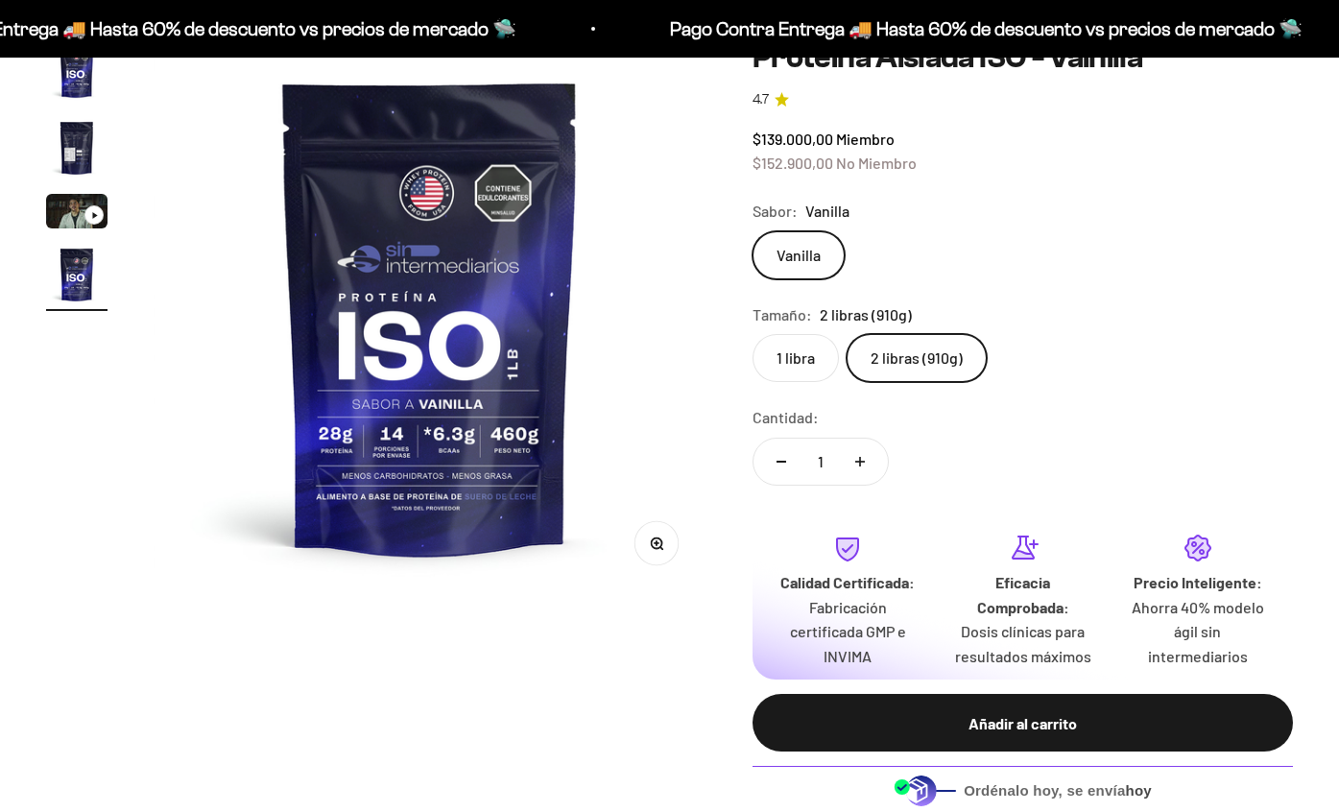
scroll to position [373, 0]
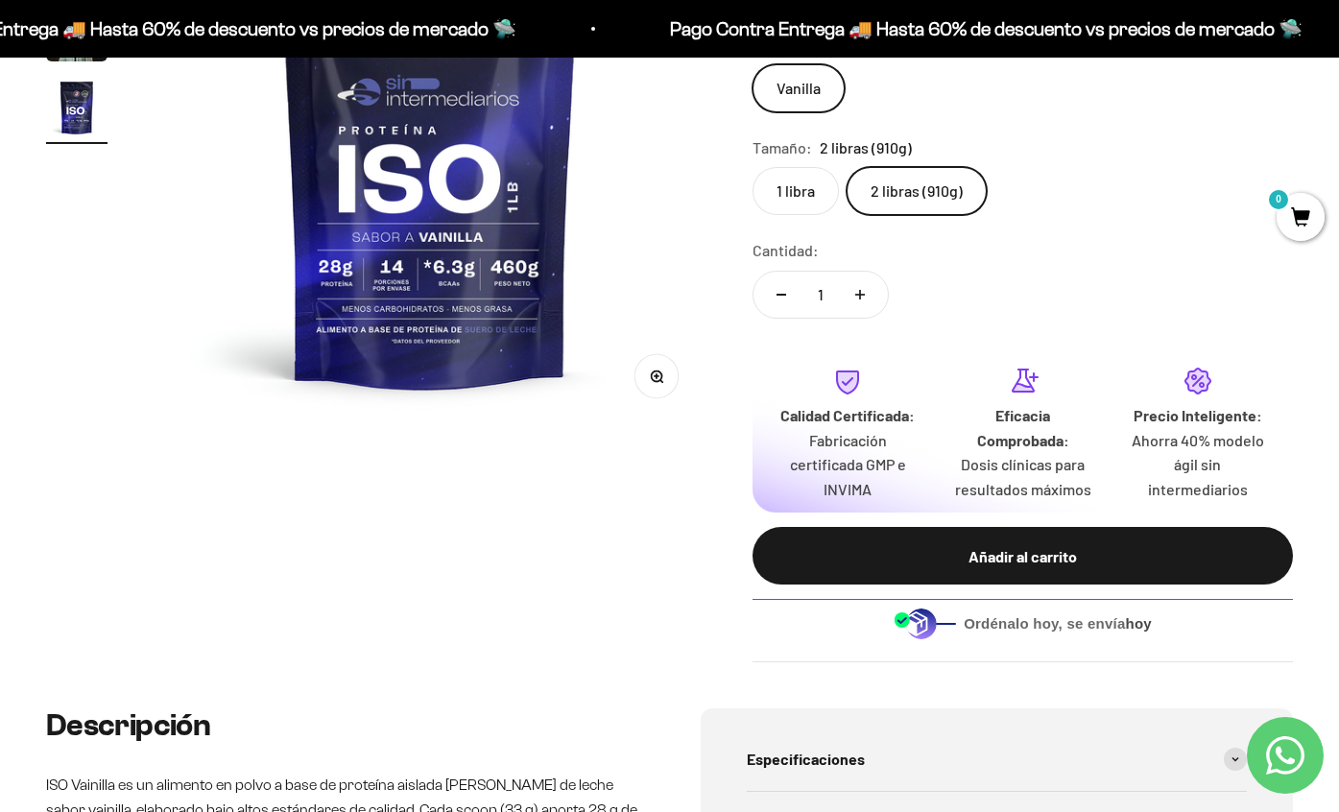
click at [804, 190] on label "1 libra" at bounding box center [796, 191] width 86 height 48
click at [753, 167] on input "1 libra" at bounding box center [752, 166] width 1 height 1
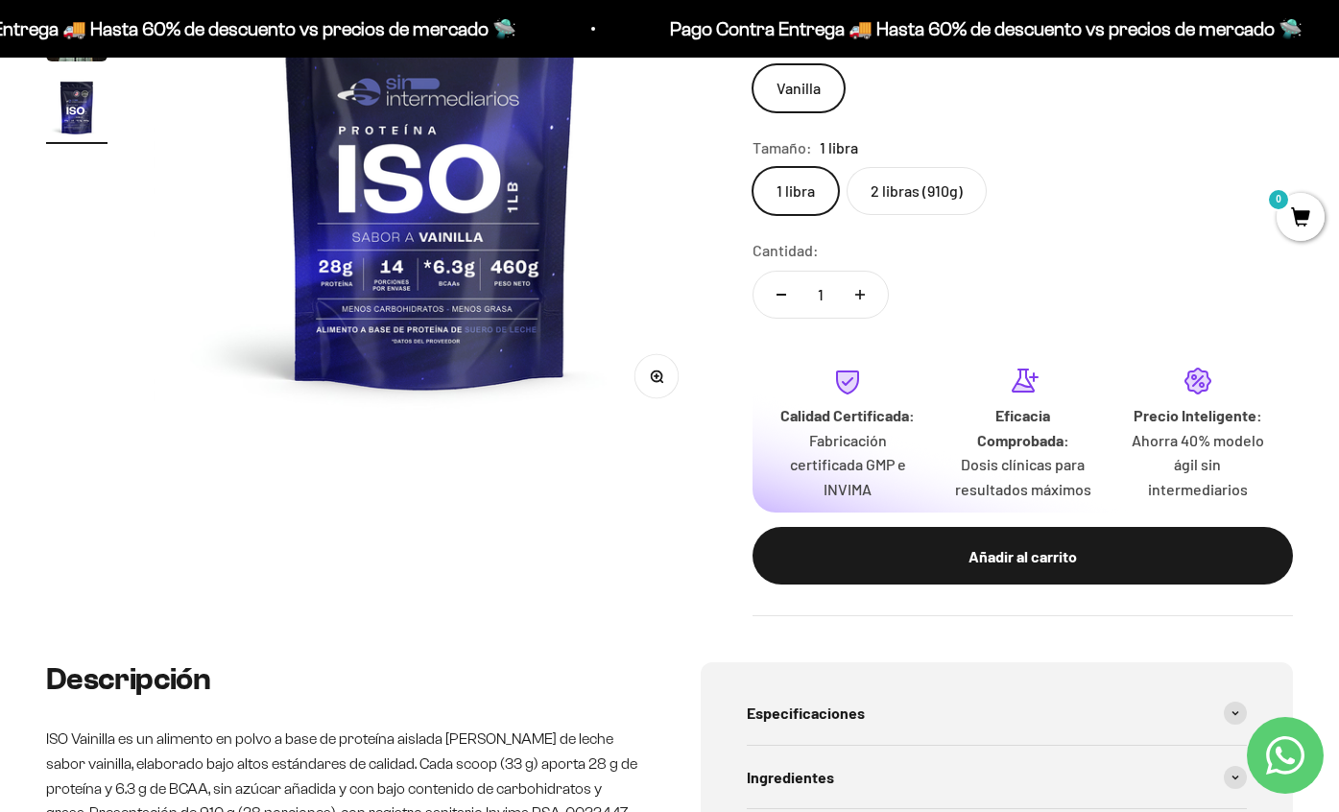
click at [887, 182] on label "2 libras (910g)" at bounding box center [917, 191] width 140 height 48
click at [753, 167] on input "2 libras (910g)" at bounding box center [752, 166] width 1 height 1
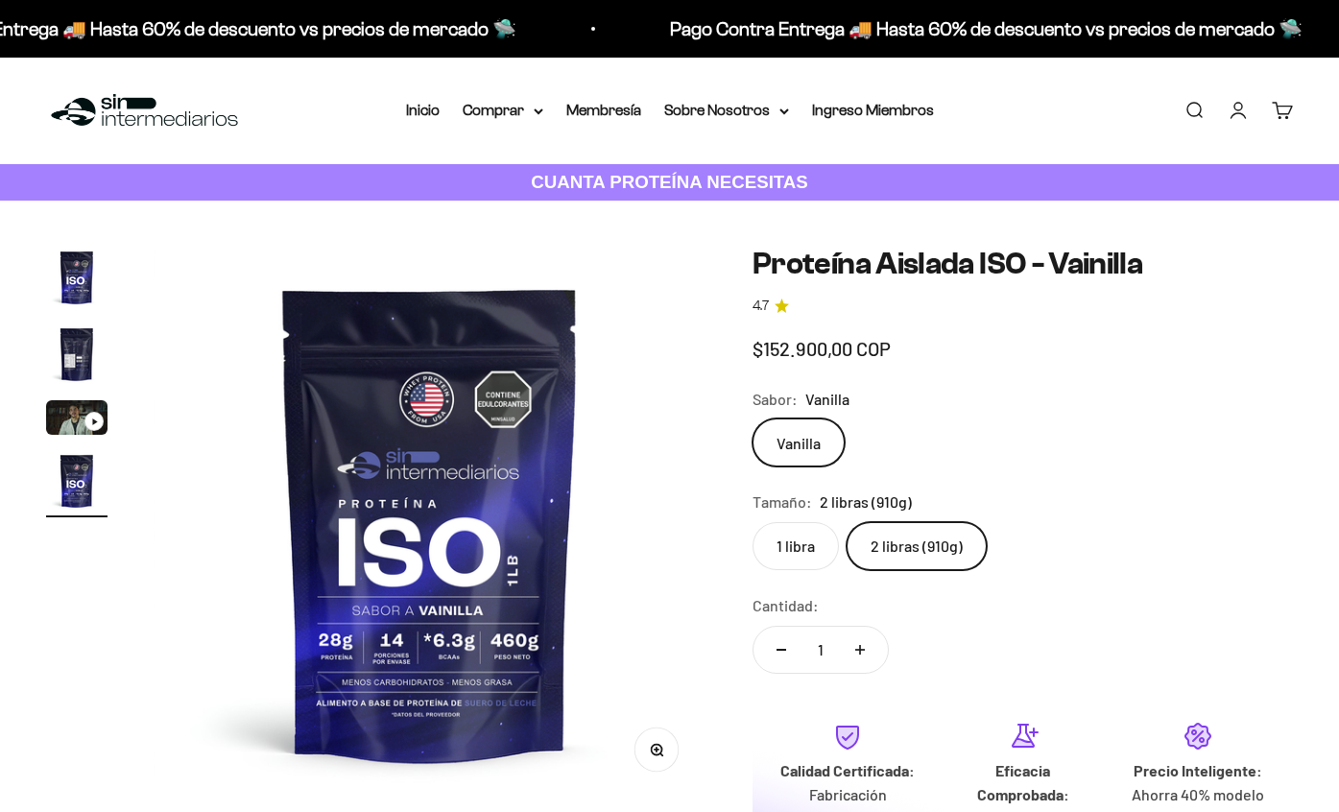
scroll to position [0, 1694]
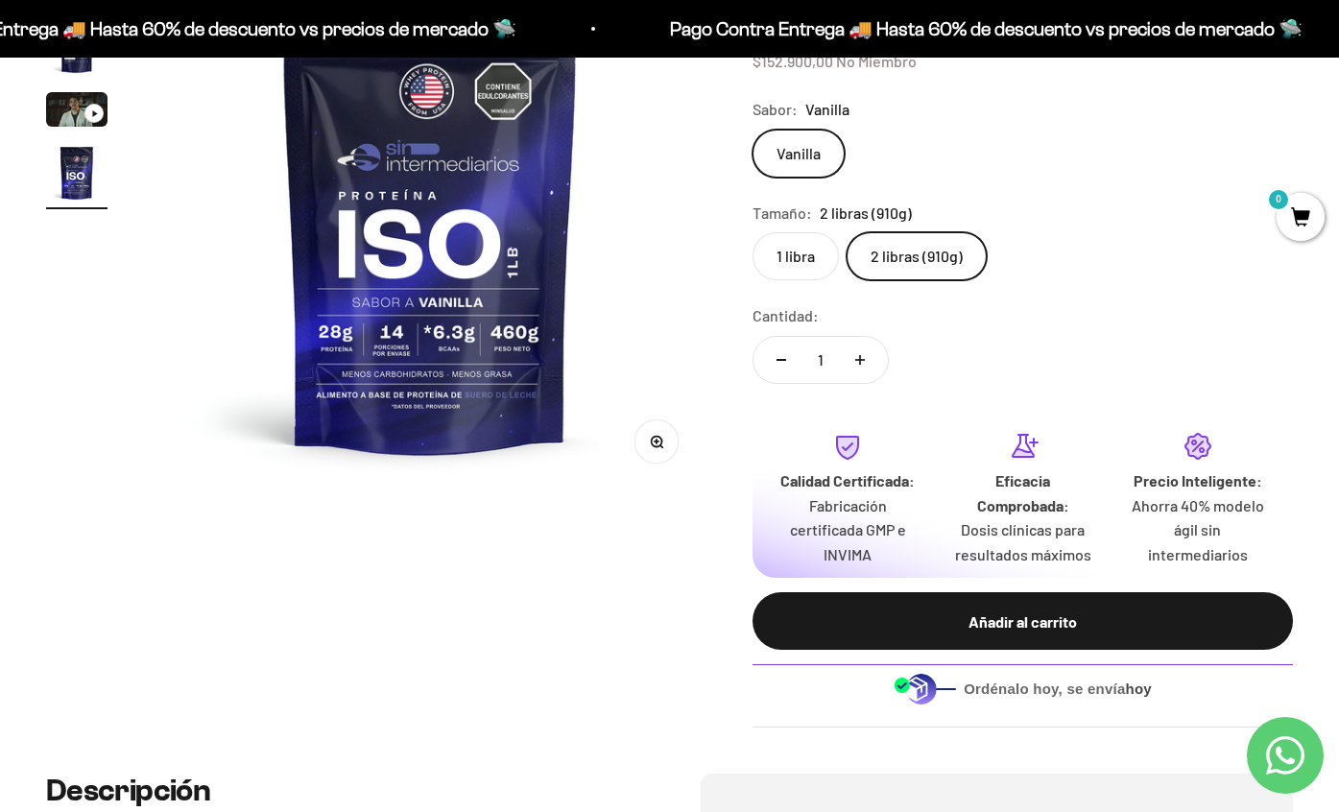
scroll to position [311, 0]
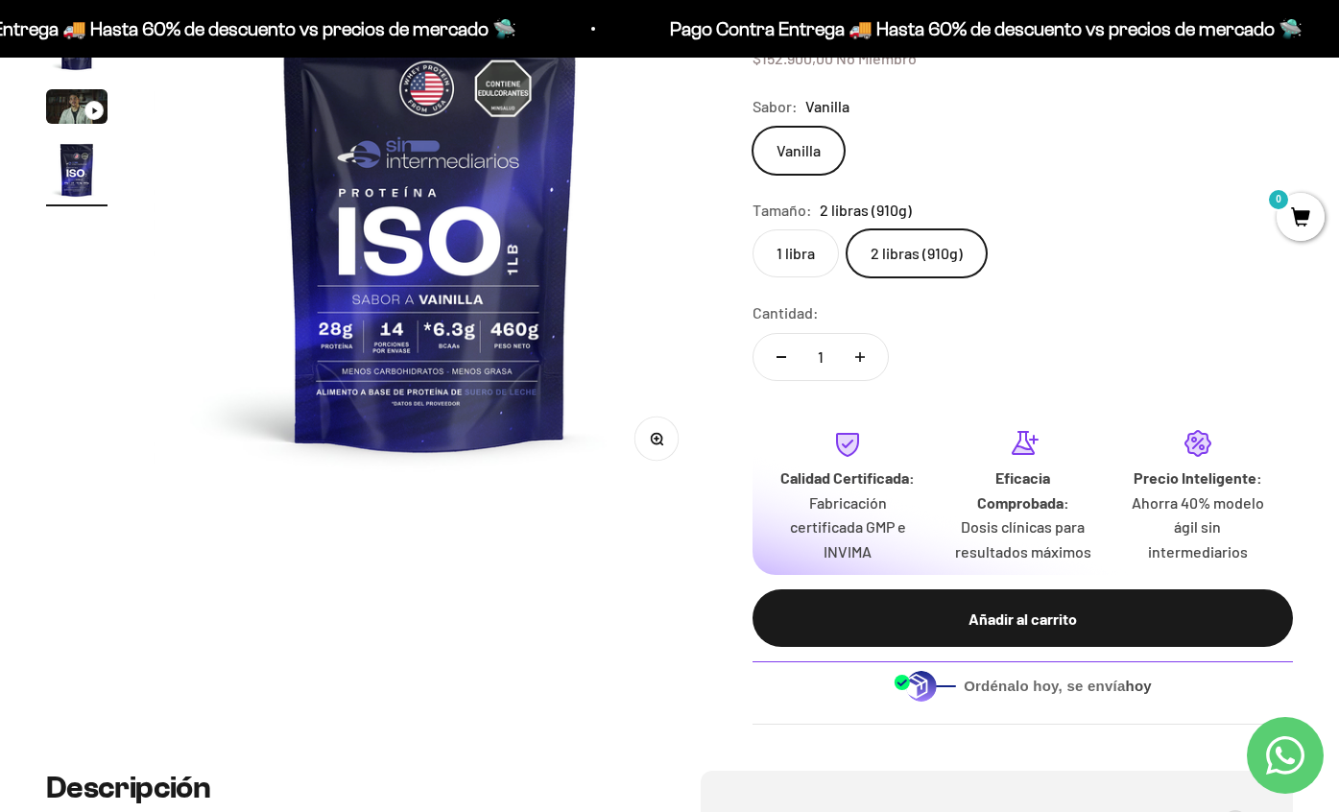
click at [782, 254] on label "1 libra" at bounding box center [796, 253] width 86 height 48
click at [753, 229] on input "1 libra" at bounding box center [752, 229] width 1 height 1
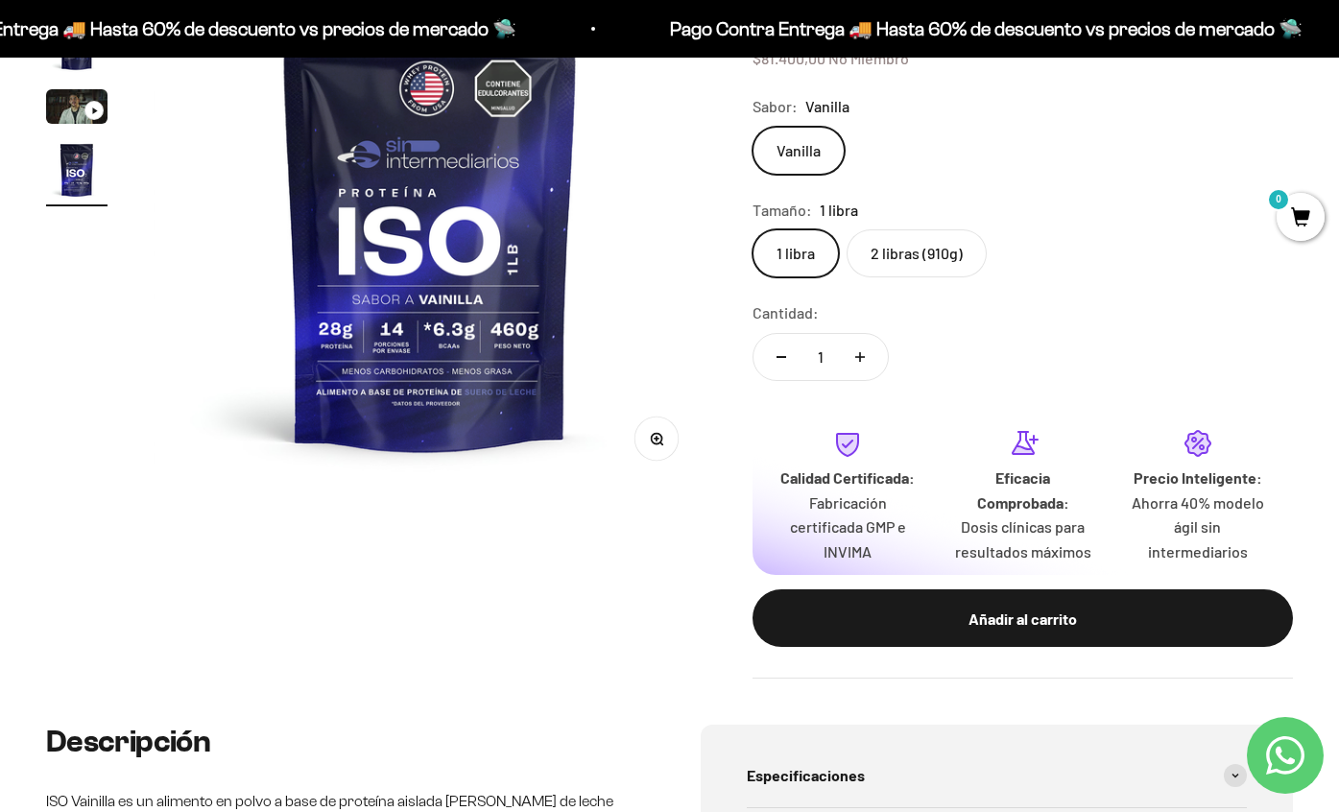
click at [919, 281] on safe-sticky "Proteína Aislada ISO - Vainilla 4.7 $74.000,00 Miembro $81.400,00 No Miembro Ca…" at bounding box center [1023, 307] width 541 height 743
click at [926, 266] on label "2 libras (910g)" at bounding box center [917, 253] width 140 height 48
click at [753, 229] on input "2 libras (910g)" at bounding box center [752, 229] width 1 height 1
click at [796, 245] on label "1 libra" at bounding box center [796, 253] width 86 height 48
click at [753, 229] on input "1 libra" at bounding box center [752, 229] width 1 height 1
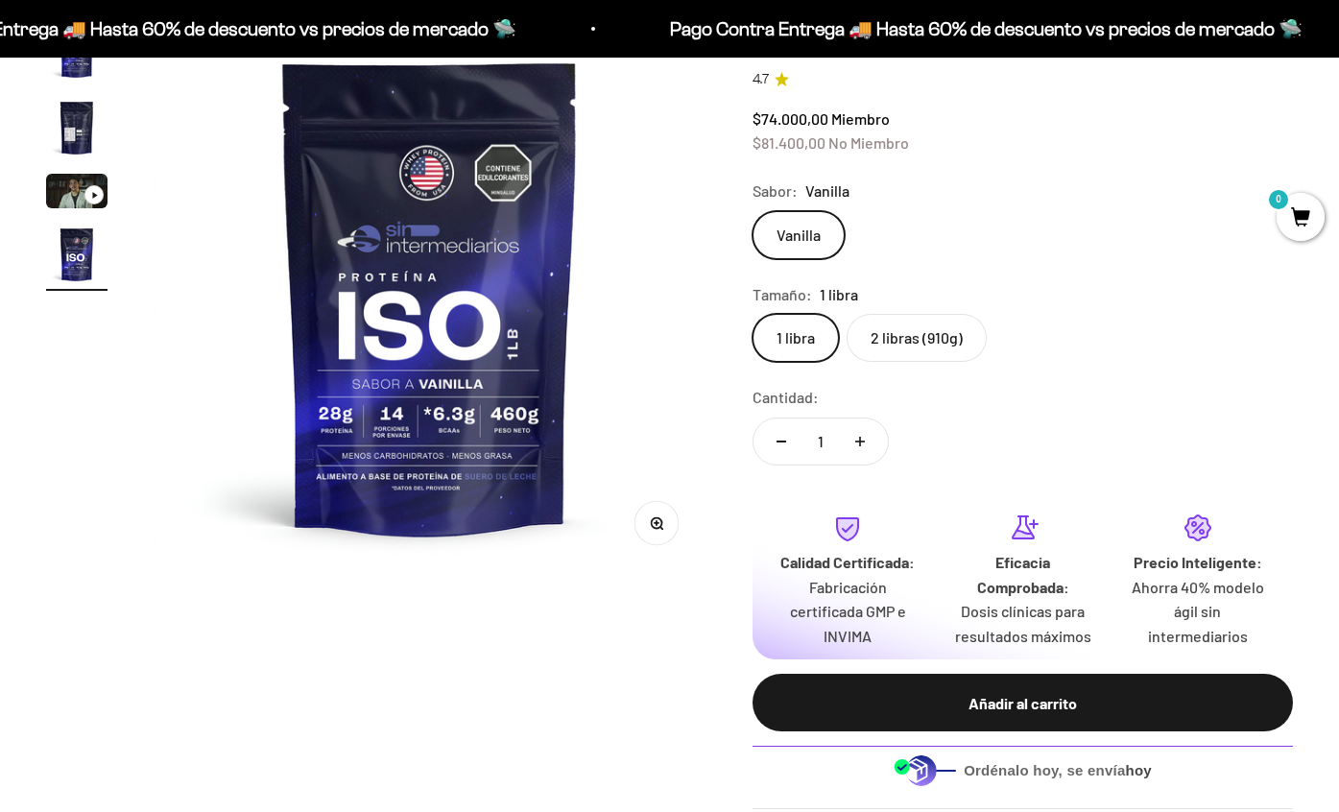
scroll to position [252, 0]
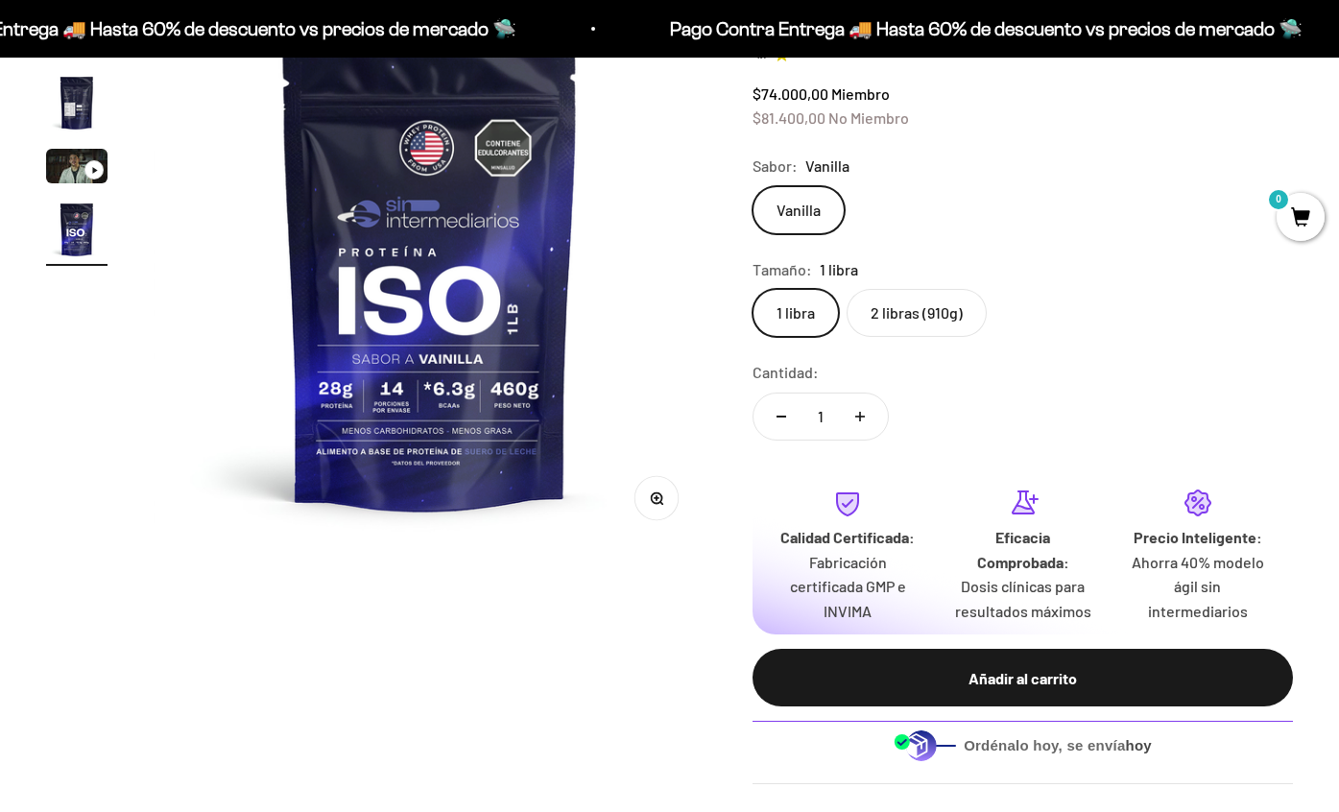
click at [920, 299] on label "2 libras (910g)" at bounding box center [917, 313] width 140 height 48
click at [753, 289] on input "2 libras (910g)" at bounding box center [752, 288] width 1 height 1
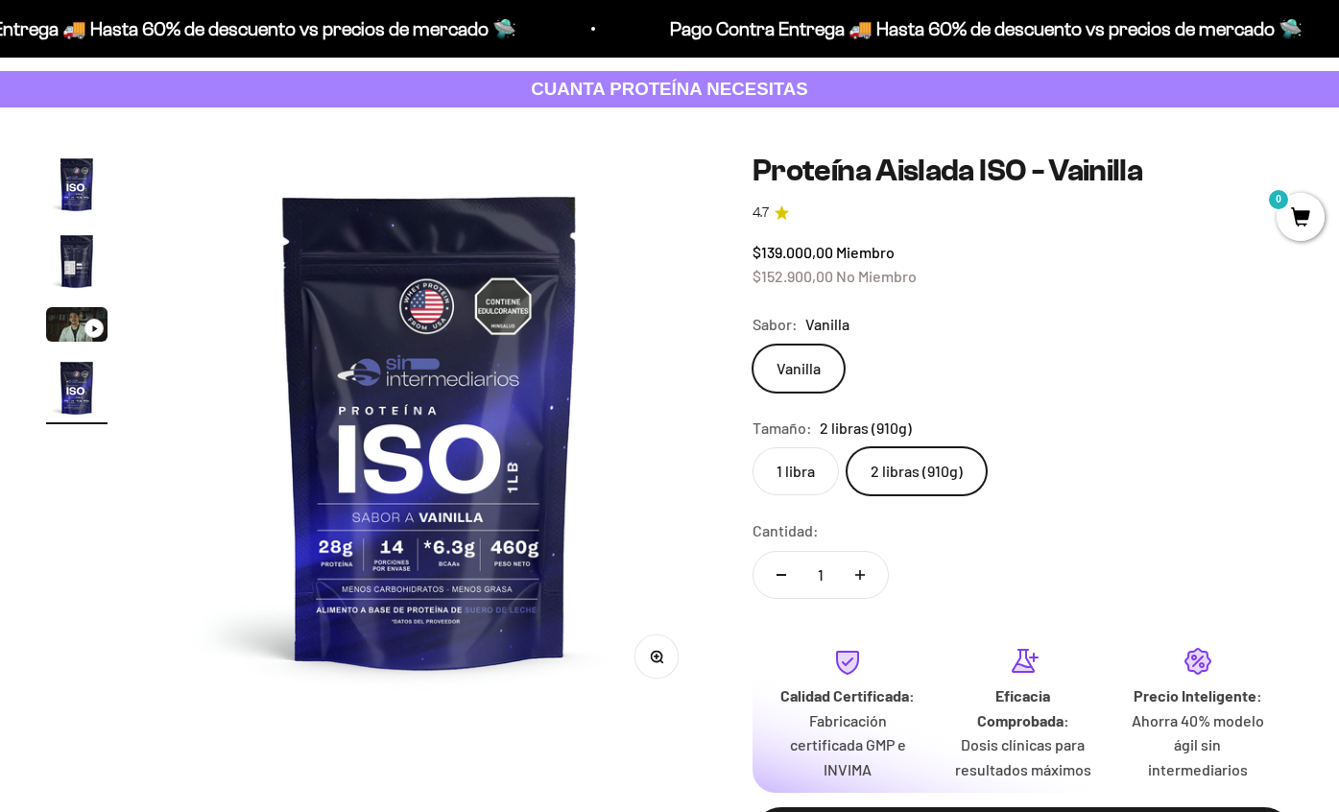
scroll to position [392, 0]
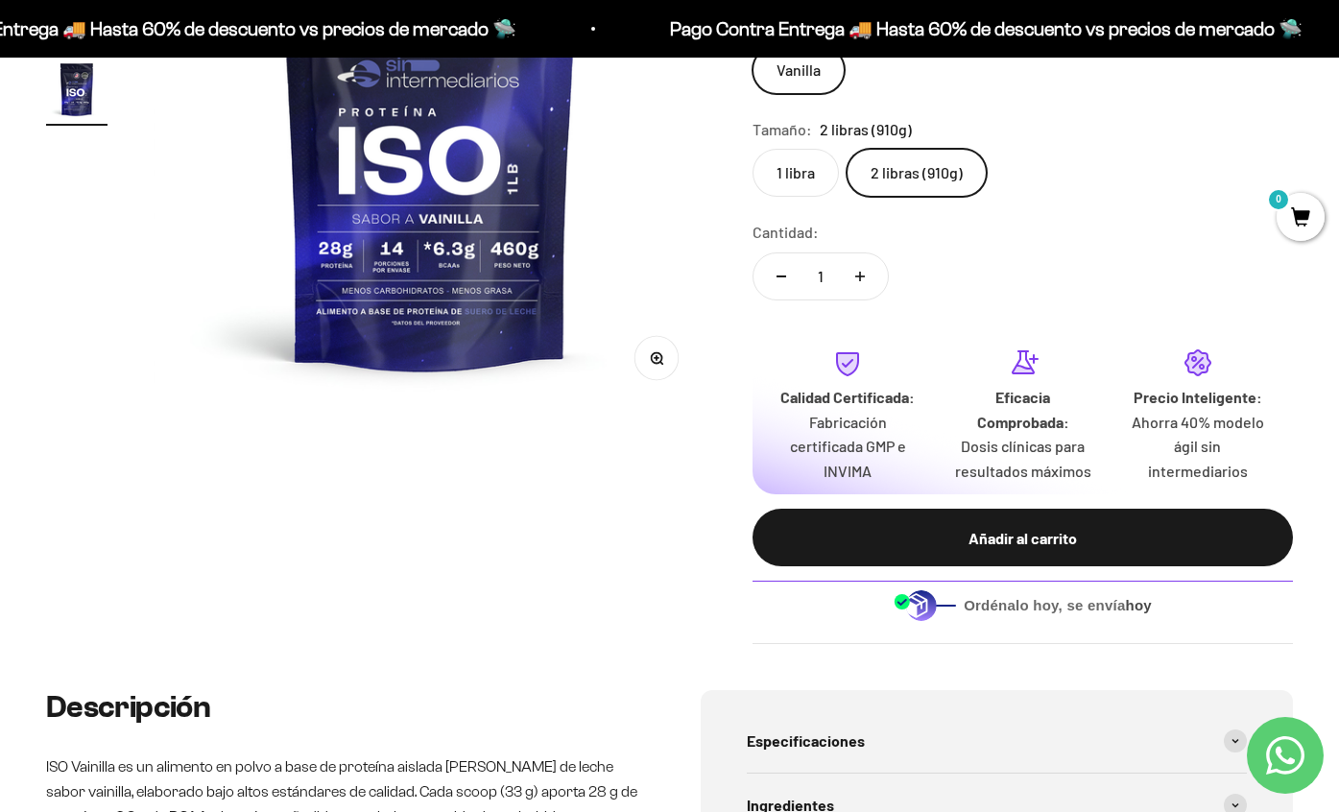
click at [810, 187] on label "1 libra" at bounding box center [796, 173] width 86 height 48
click at [753, 149] on input "1 libra" at bounding box center [752, 148] width 1 height 1
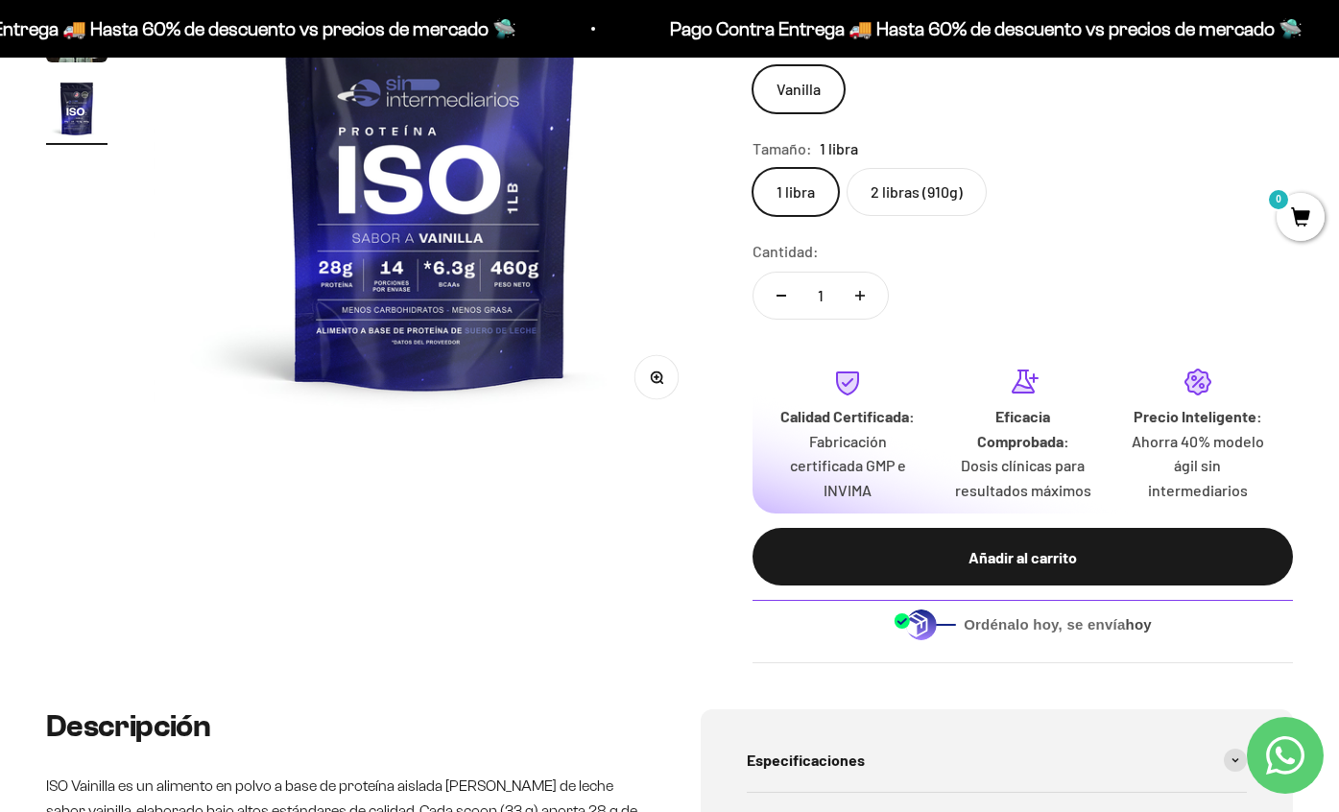
scroll to position [382, 0]
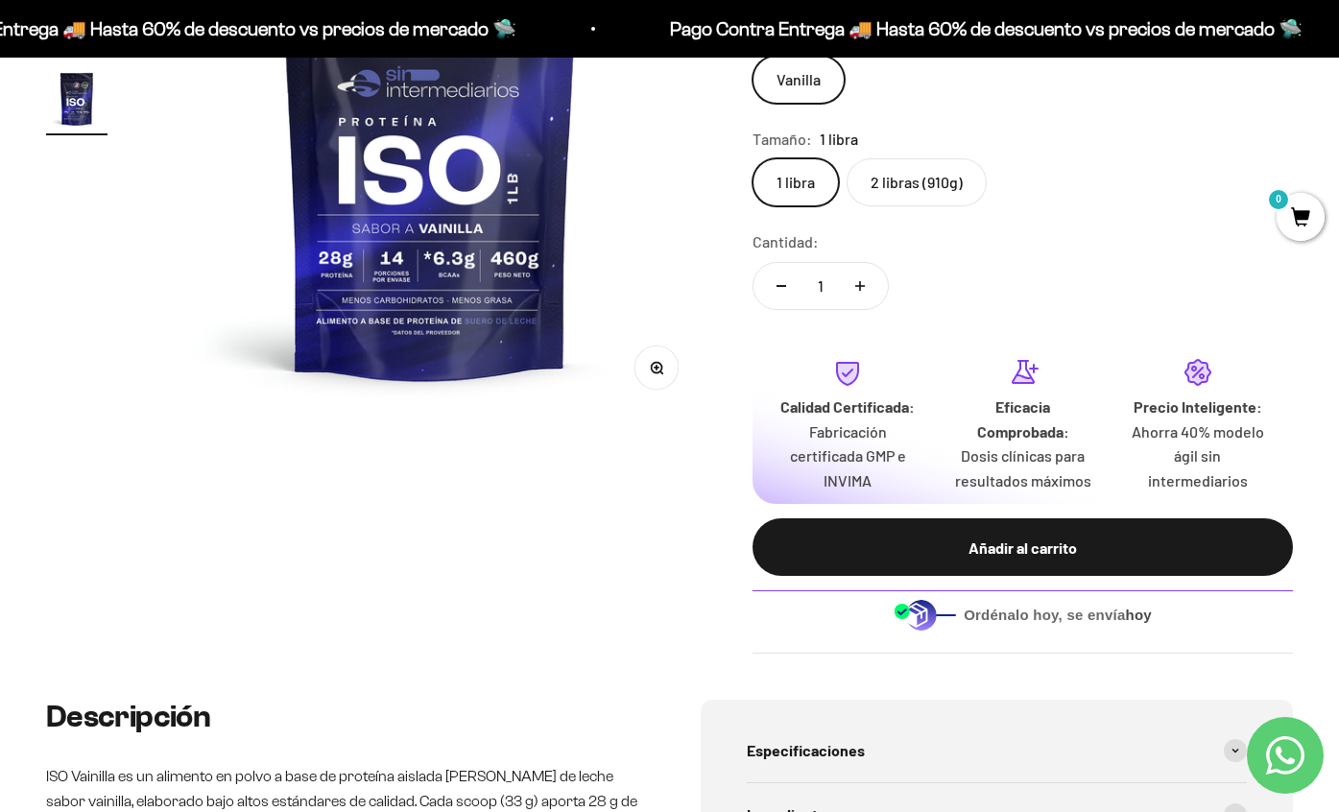
click at [920, 175] on label "2 libras (910g)" at bounding box center [917, 182] width 140 height 48
click at [753, 158] on input "2 libras (910g)" at bounding box center [752, 157] width 1 height 1
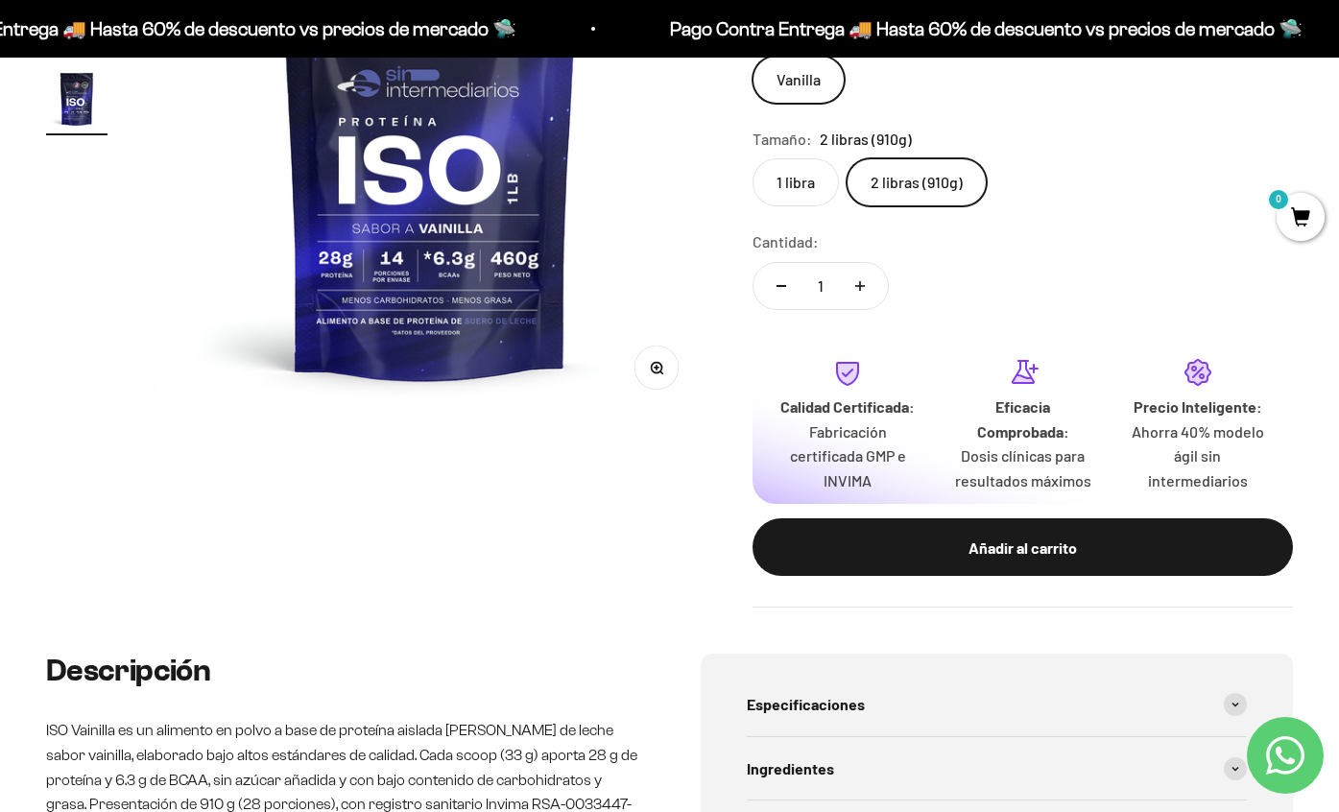
click at [803, 171] on label "1 libra" at bounding box center [796, 182] width 86 height 48
click at [753, 158] on input "1 libra" at bounding box center [752, 157] width 1 height 1
click at [926, 179] on label "2 libras (910g)" at bounding box center [917, 182] width 140 height 48
click at [753, 158] on input "2 libras (910g)" at bounding box center [752, 157] width 1 height 1
